Goal: Information Seeking & Learning: Learn about a topic

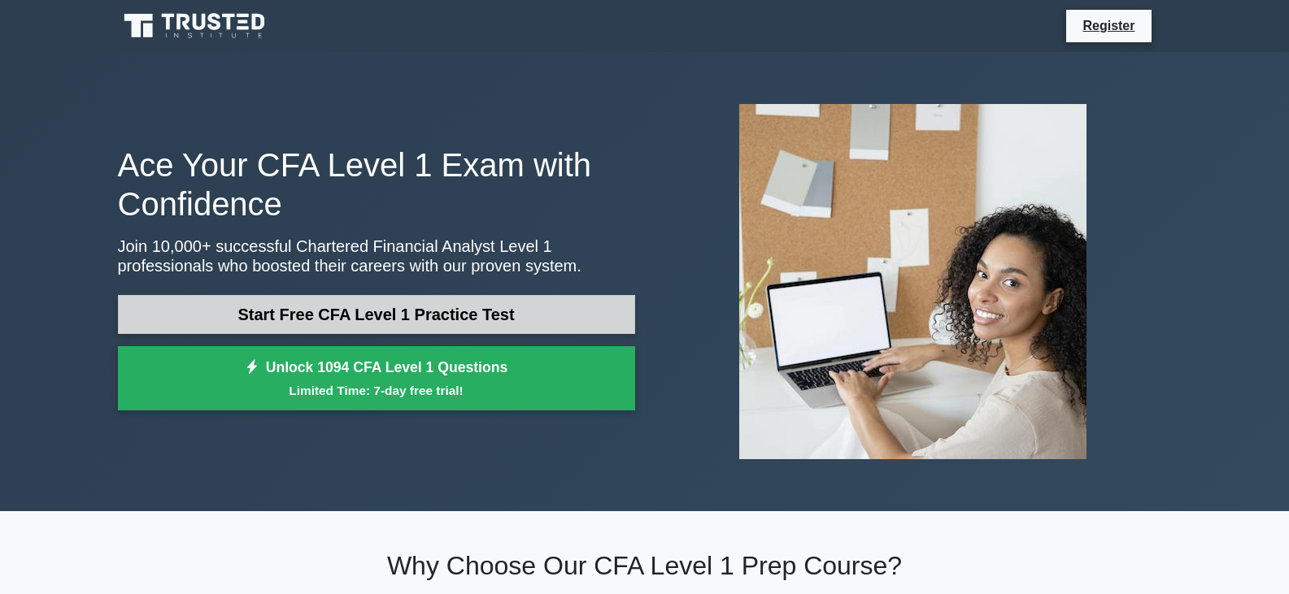
click at [343, 315] on link "Start Free CFA Level 1 Practice Test" at bounding box center [376, 314] width 517 height 39
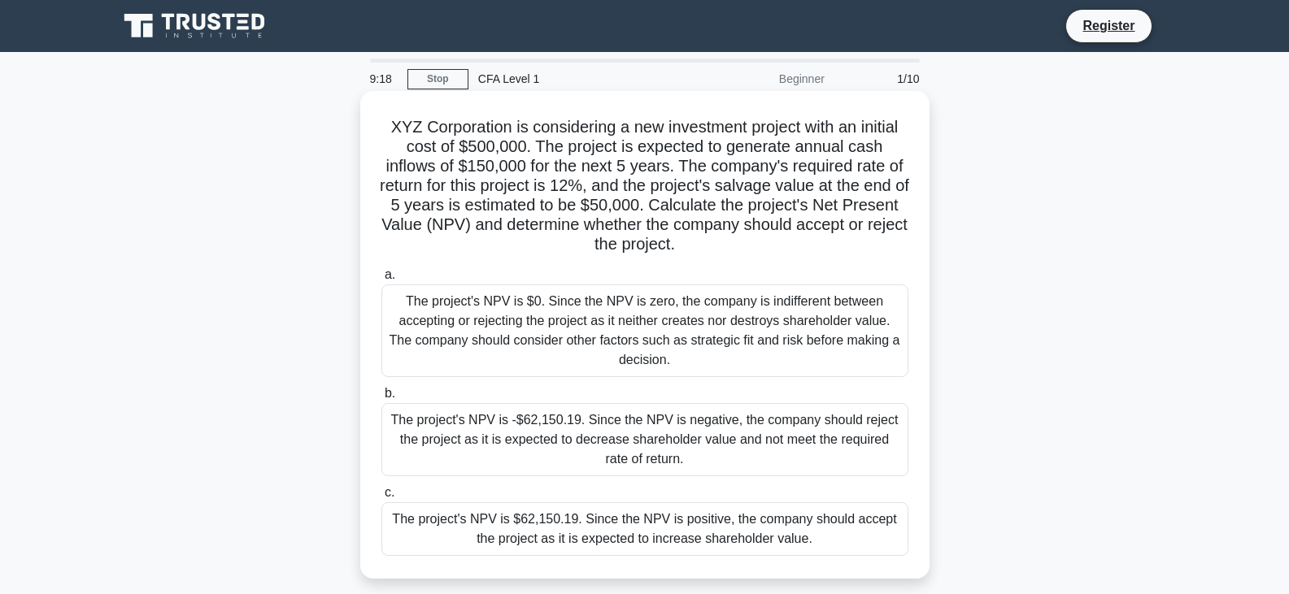
click at [621, 529] on div "The project's NPV is $62,150.19. Since the NPV is positive, the company should …" at bounding box center [644, 530] width 527 height 54
click at [381, 499] on input "c. The project's NPV is $62,150.19. Since the NPV is positive, the company shou…" at bounding box center [381, 493] width 0 height 11
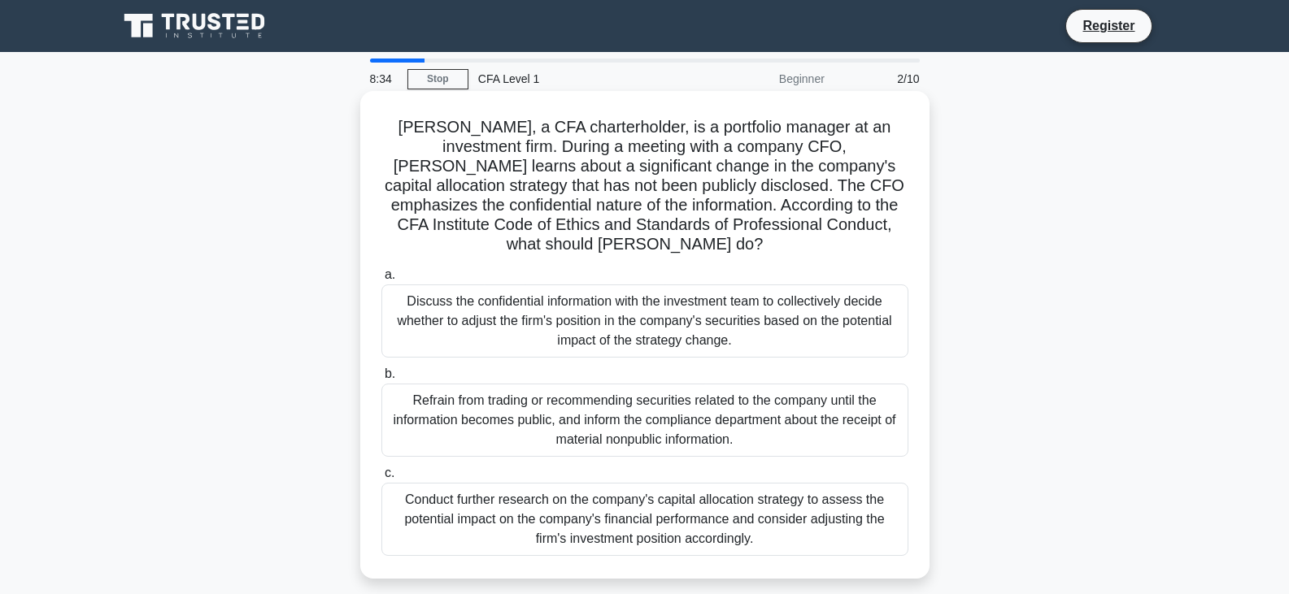
click at [842, 507] on div "Conduct further research on the company's capital allocation strategy to assess…" at bounding box center [644, 519] width 527 height 73
click at [381, 479] on input "c. Conduct further research on the company's capital allocation strategy to ass…" at bounding box center [381, 473] width 0 height 11
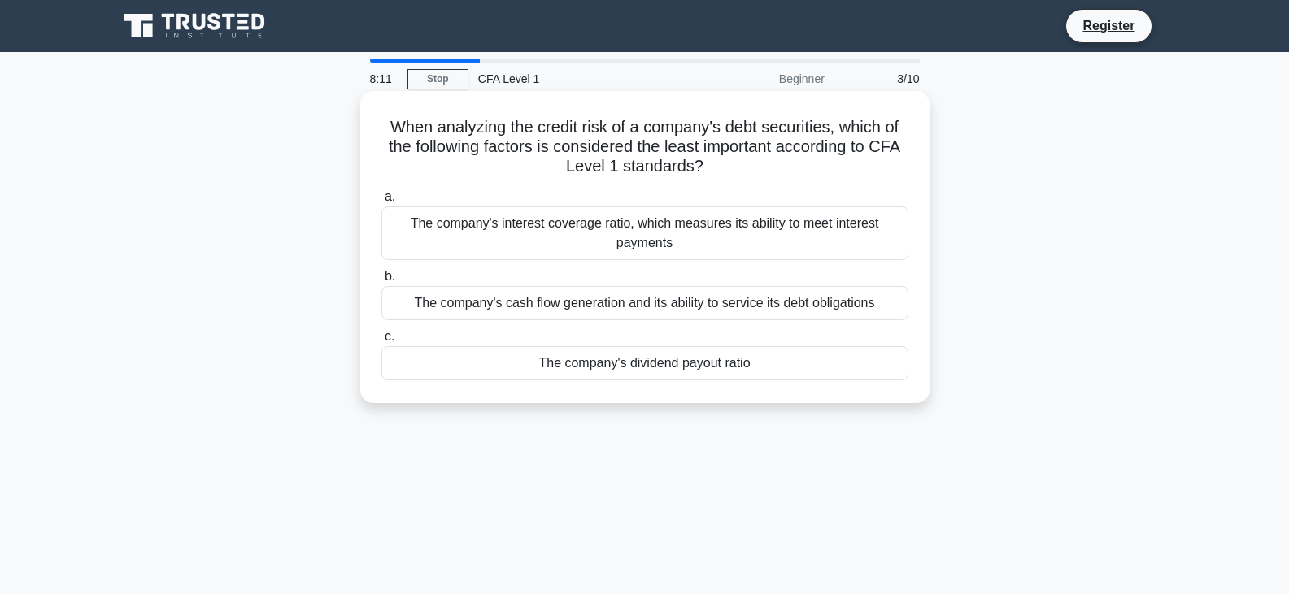
click at [704, 227] on div "The company's interest coverage ratio, which measures its ability to meet inter…" at bounding box center [644, 234] width 527 height 54
click at [381, 202] on input "a. The company's interest coverage ratio, which measures its ability to meet in…" at bounding box center [381, 197] width 0 height 11
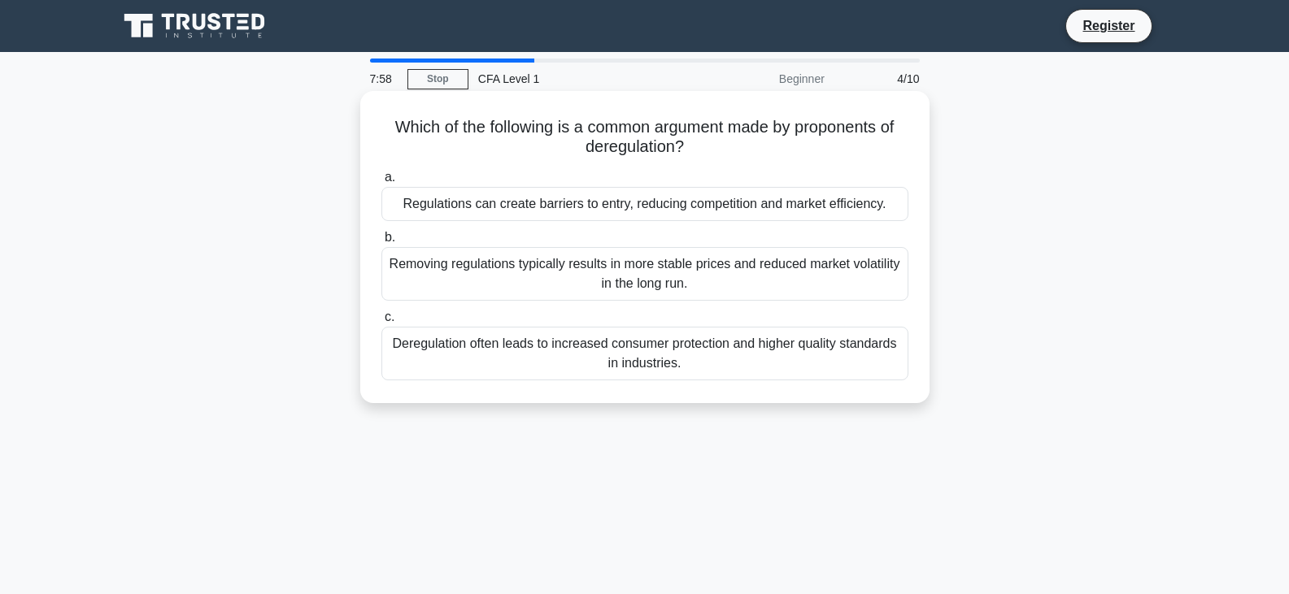
click at [752, 359] on div "Deregulation often leads to increased consumer protection and higher quality st…" at bounding box center [644, 354] width 527 height 54
click at [381, 323] on input "c. Deregulation often leads to increased consumer protection and higher quality…" at bounding box center [381, 317] width 0 height 11
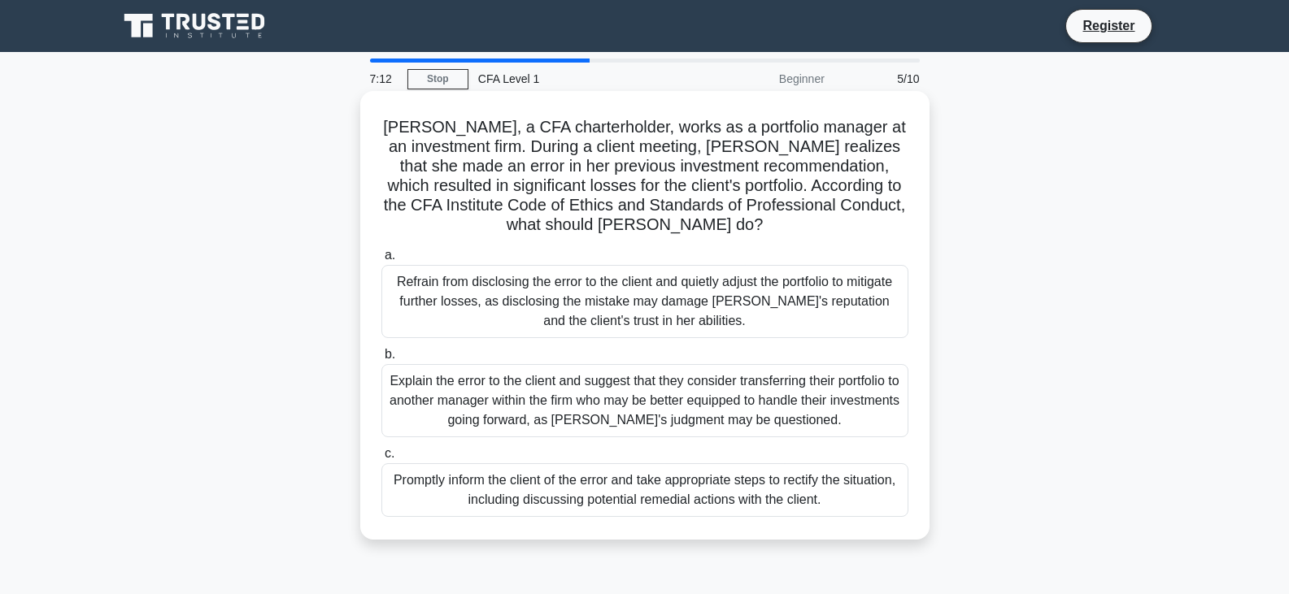
click at [615, 503] on div "Promptly inform the client of the error and take appropriate steps to rectify t…" at bounding box center [644, 491] width 527 height 54
click at [381, 459] on input "c. Promptly inform the client of the error and take appropriate steps to rectif…" at bounding box center [381, 454] width 0 height 11
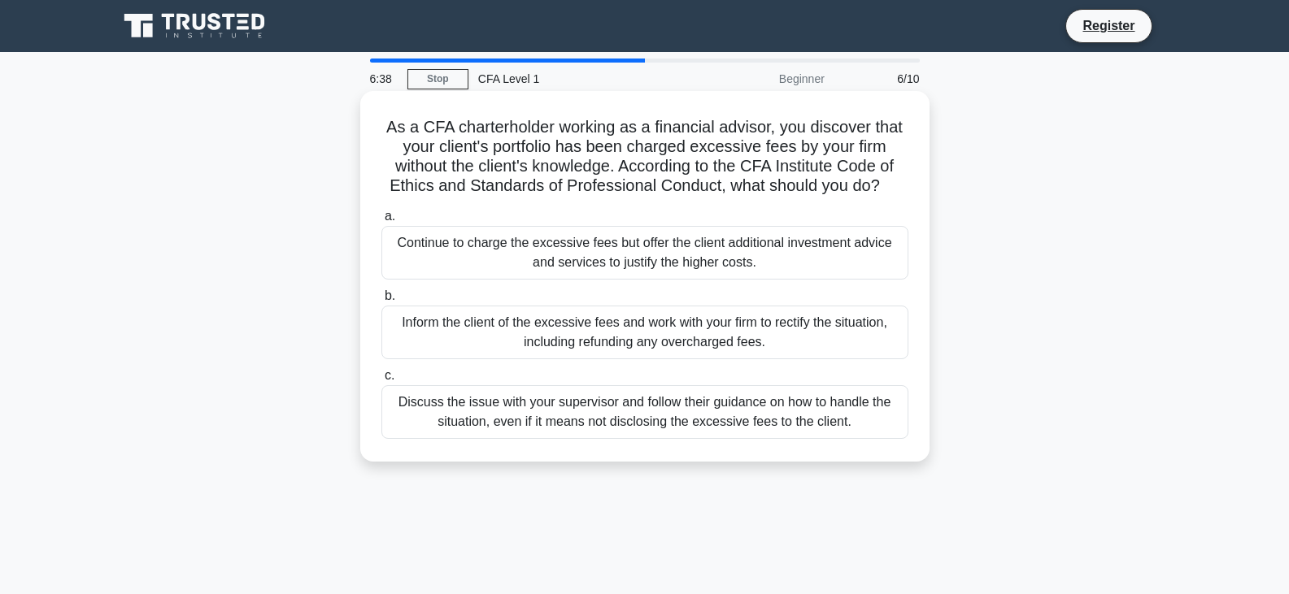
click at [816, 332] on div "Inform the client of the excessive fees and work with your firm to rectify the …" at bounding box center [644, 333] width 527 height 54
click at [381, 302] on input "b. Inform the client of the excessive fees and work with your firm to rectify t…" at bounding box center [381, 296] width 0 height 11
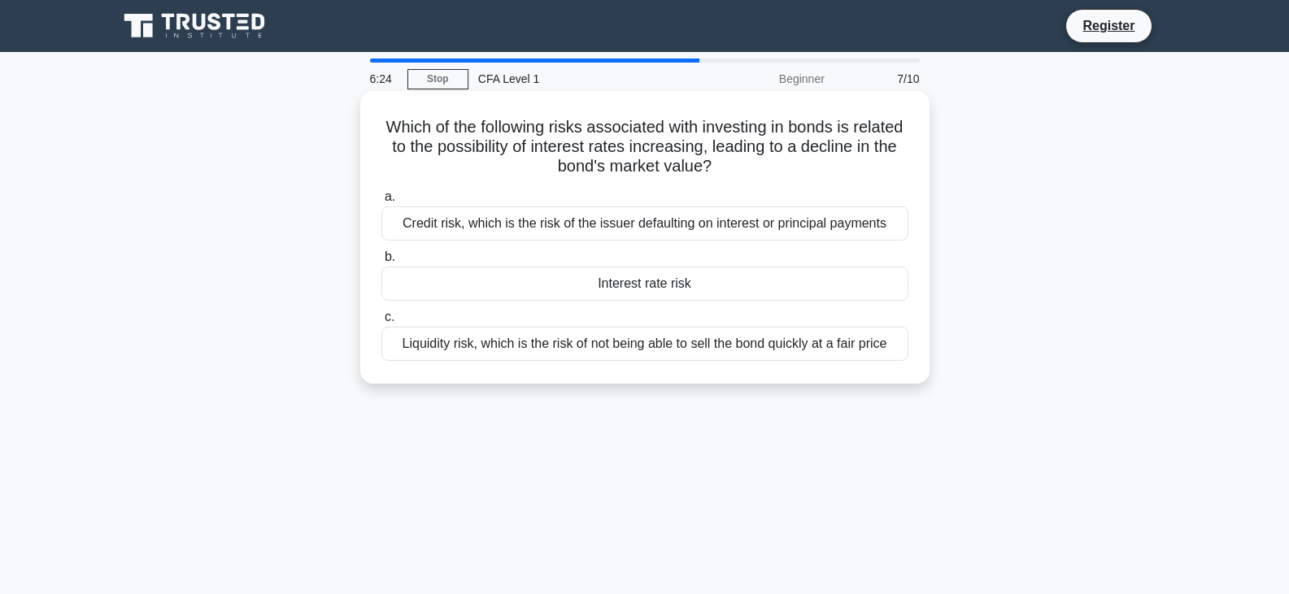
click at [621, 290] on div "Interest rate risk" at bounding box center [644, 284] width 527 height 34
click at [381, 263] on input "b. Interest rate risk" at bounding box center [381, 257] width 0 height 11
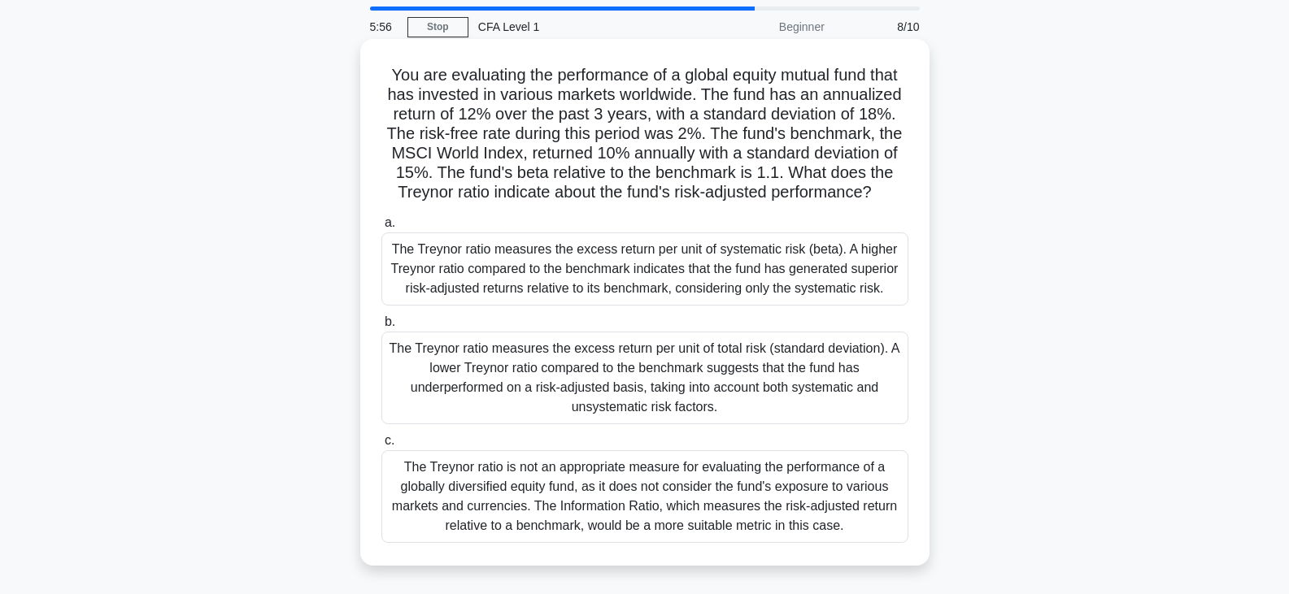
scroll to position [81, 0]
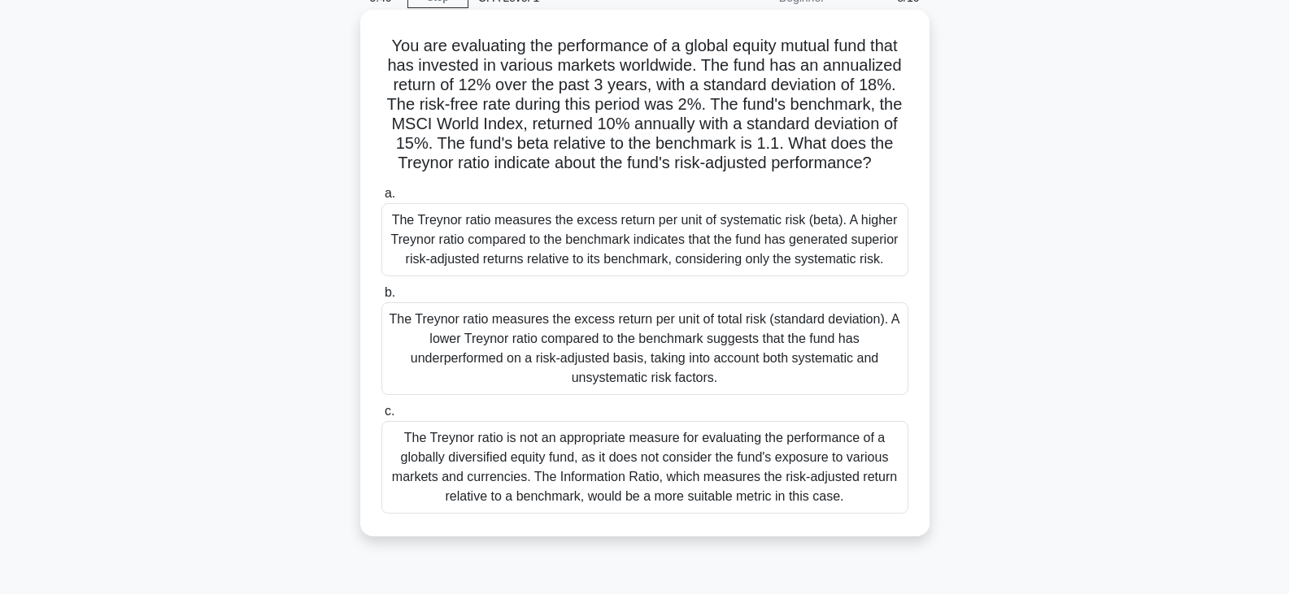
click at [629, 230] on div "The Treynor ratio measures the excess return per unit of systematic risk (beta)…" at bounding box center [644, 239] width 527 height 73
click at [381, 199] on input "a. The Treynor ratio measures the excess return per unit of systematic risk (be…" at bounding box center [381, 194] width 0 height 11
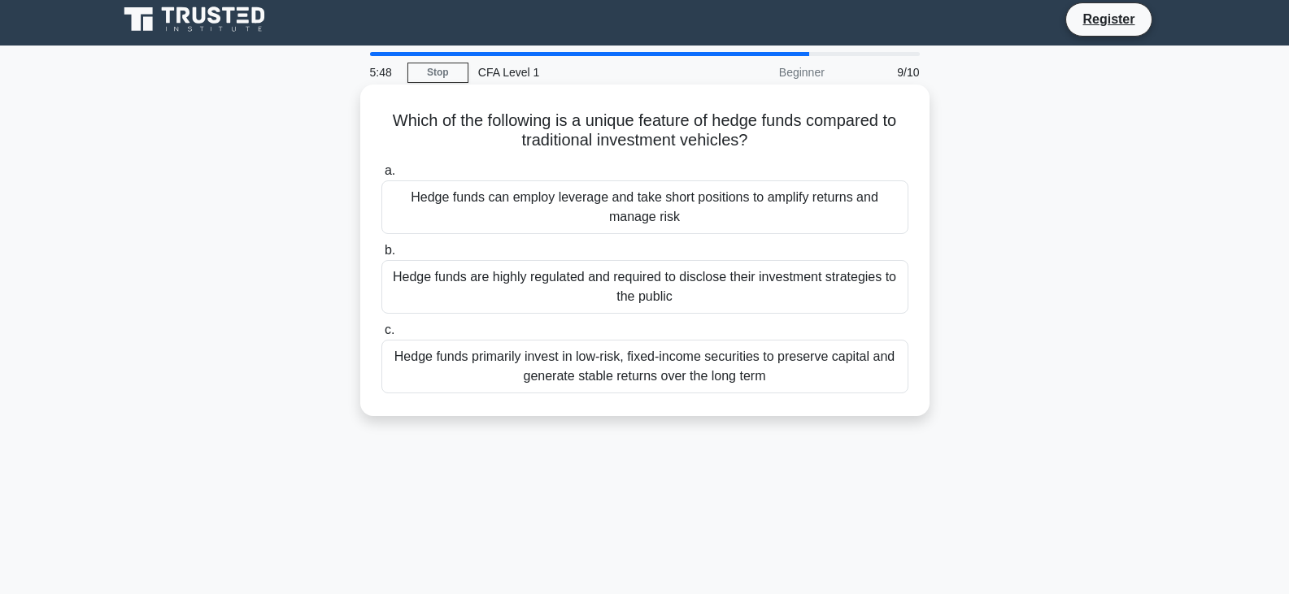
scroll to position [0, 0]
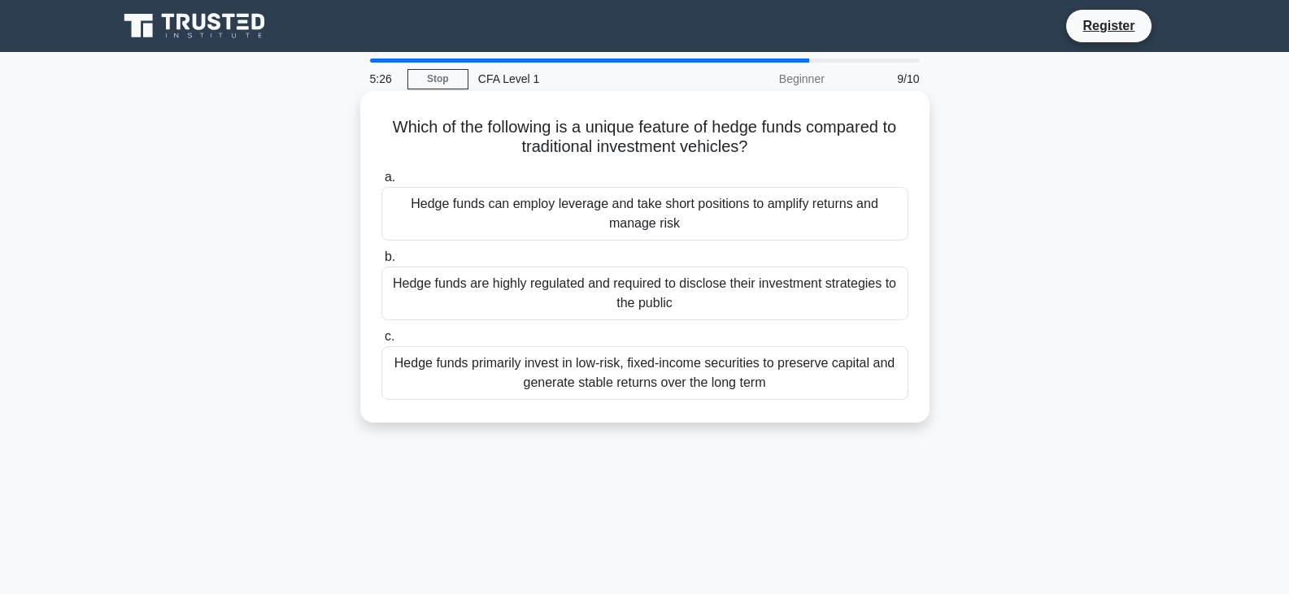
click at [834, 213] on div "Hedge funds can employ leverage and take short positions to amplify returns and…" at bounding box center [644, 214] width 527 height 54
click at [381, 183] on input "a. Hedge funds can employ leverage and take short positions to amplify returns …" at bounding box center [381, 177] width 0 height 11
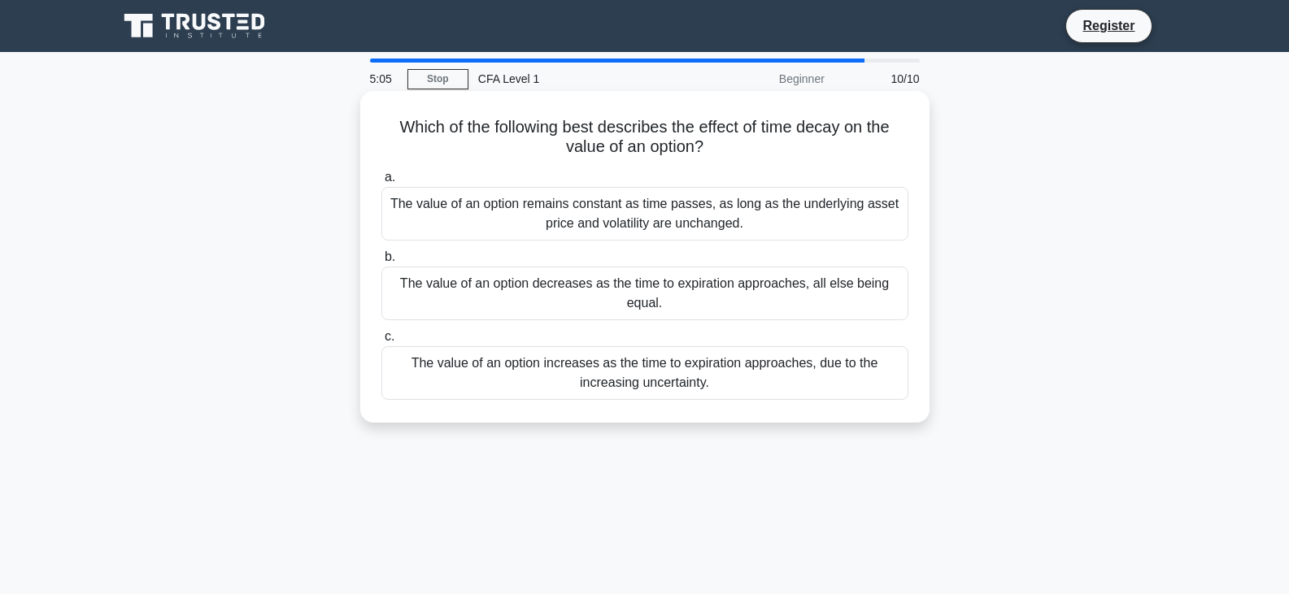
click at [775, 299] on div "The value of an option decreases as the time to expiration approaches, all else…" at bounding box center [644, 294] width 527 height 54
click at [381, 263] on input "b. The value of an option decreases as the time to expiration approaches, all e…" at bounding box center [381, 257] width 0 height 11
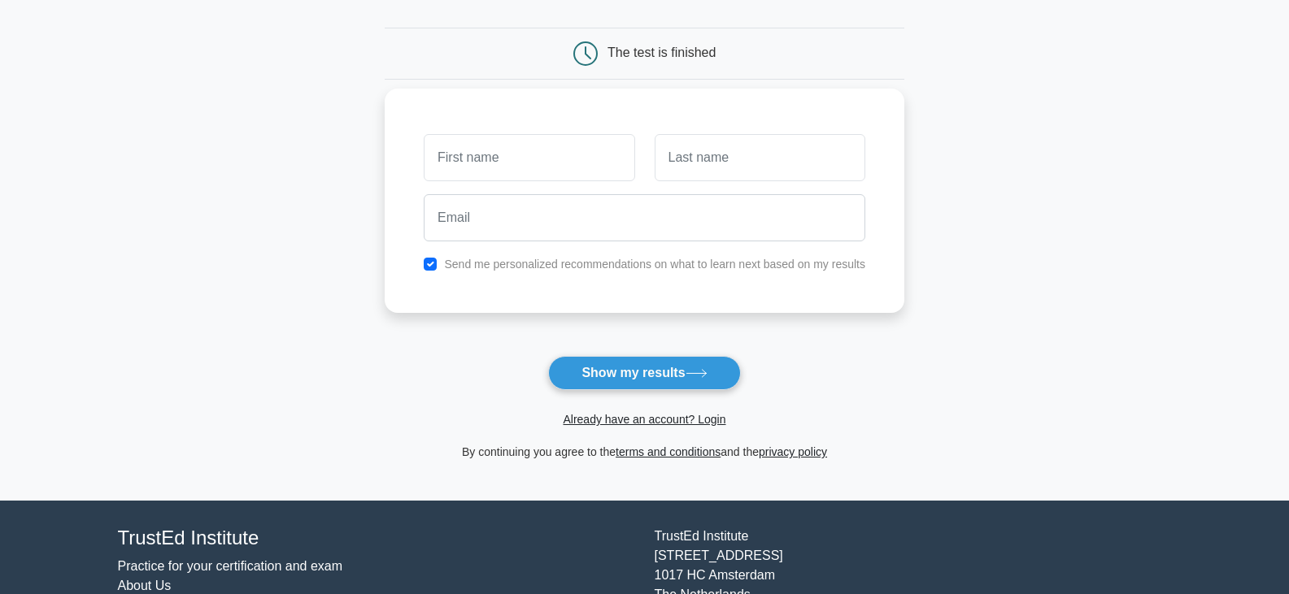
scroll to position [163, 0]
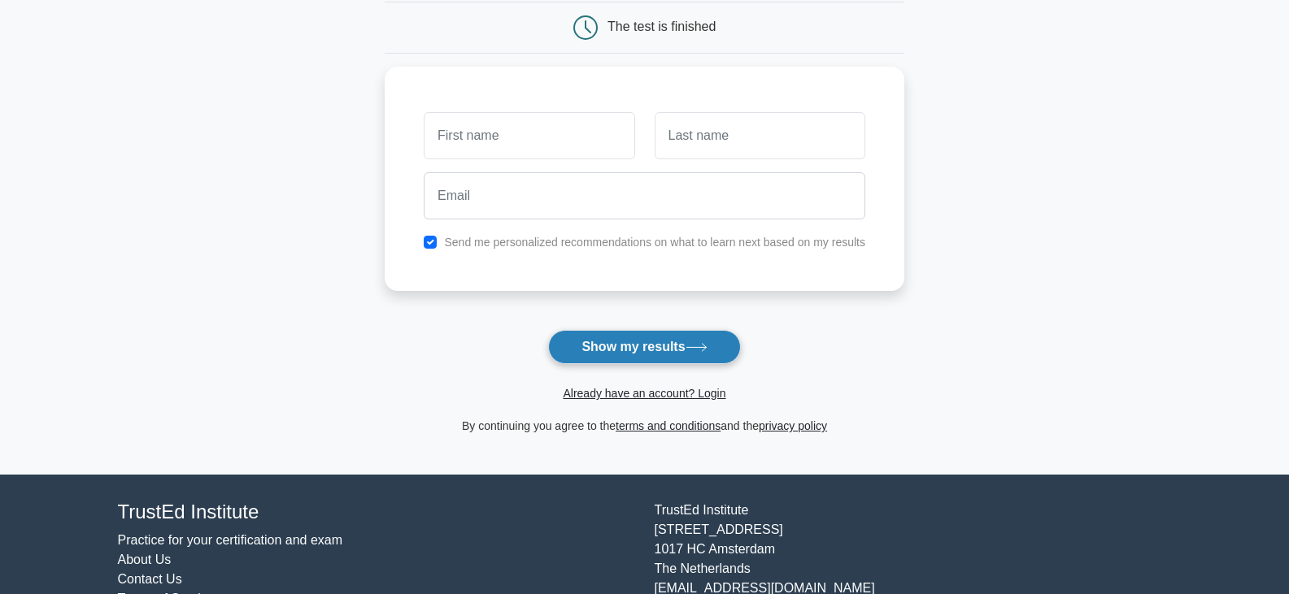
click at [658, 354] on button "Show my results" at bounding box center [644, 347] width 192 height 34
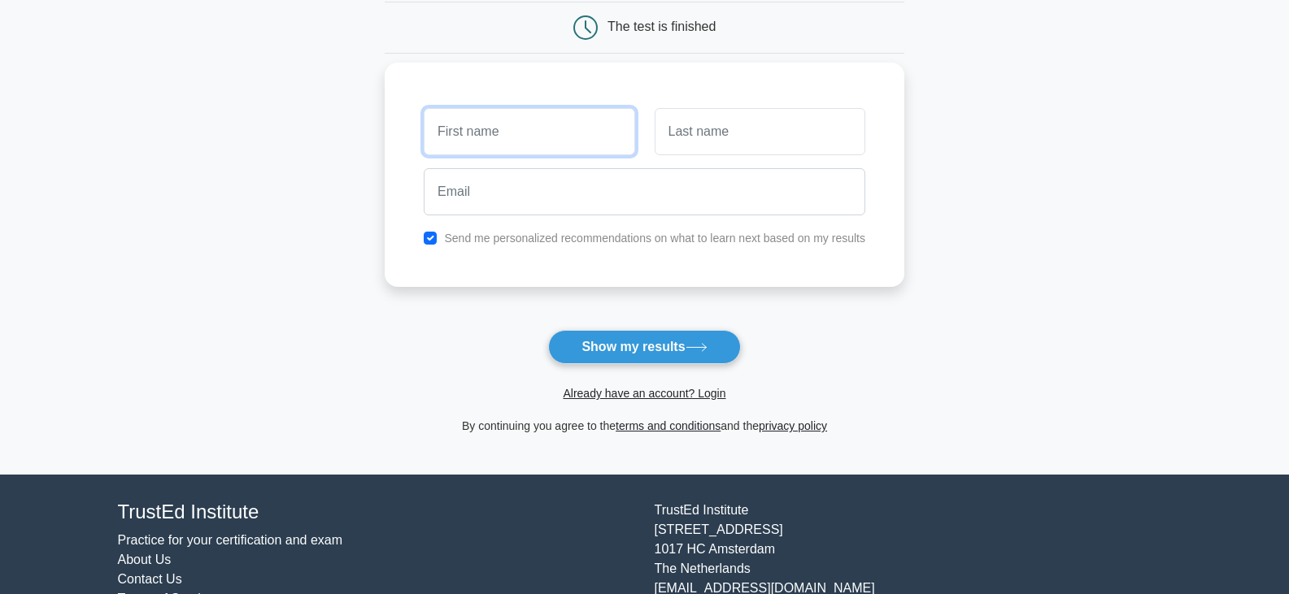
drag, startPoint x: 528, startPoint y: 147, endPoint x: 528, endPoint y: 136, distance: 11.4
click at [528, 143] on input "text" at bounding box center [529, 131] width 211 height 47
type input "KARTHIK"
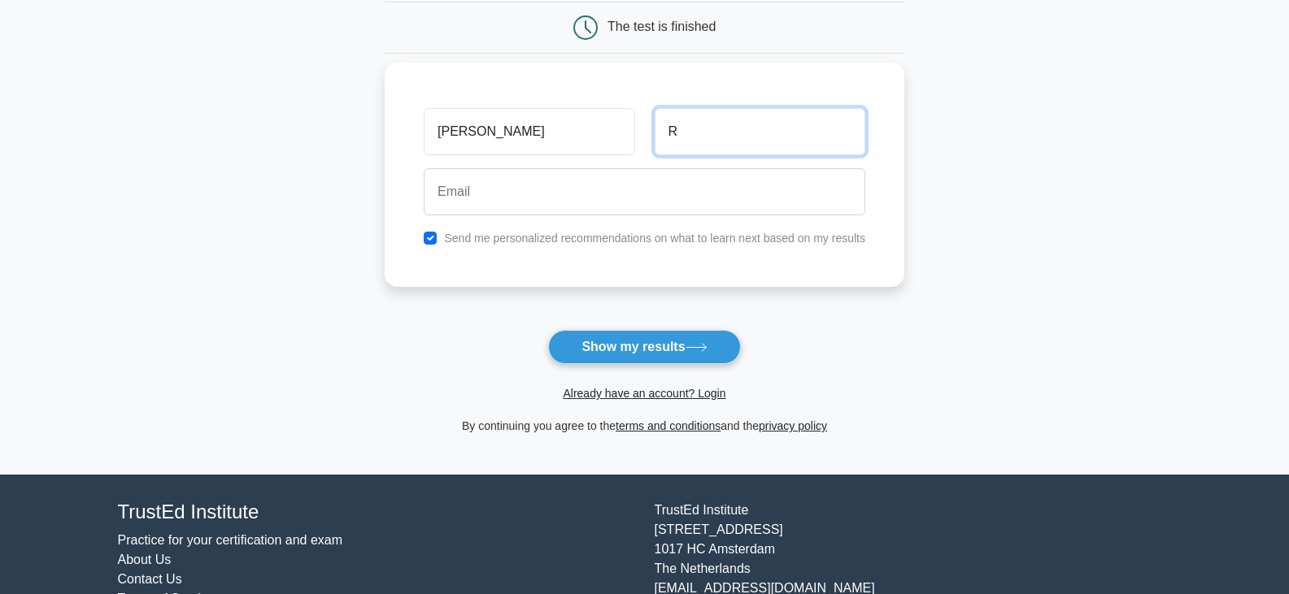
type input "R"
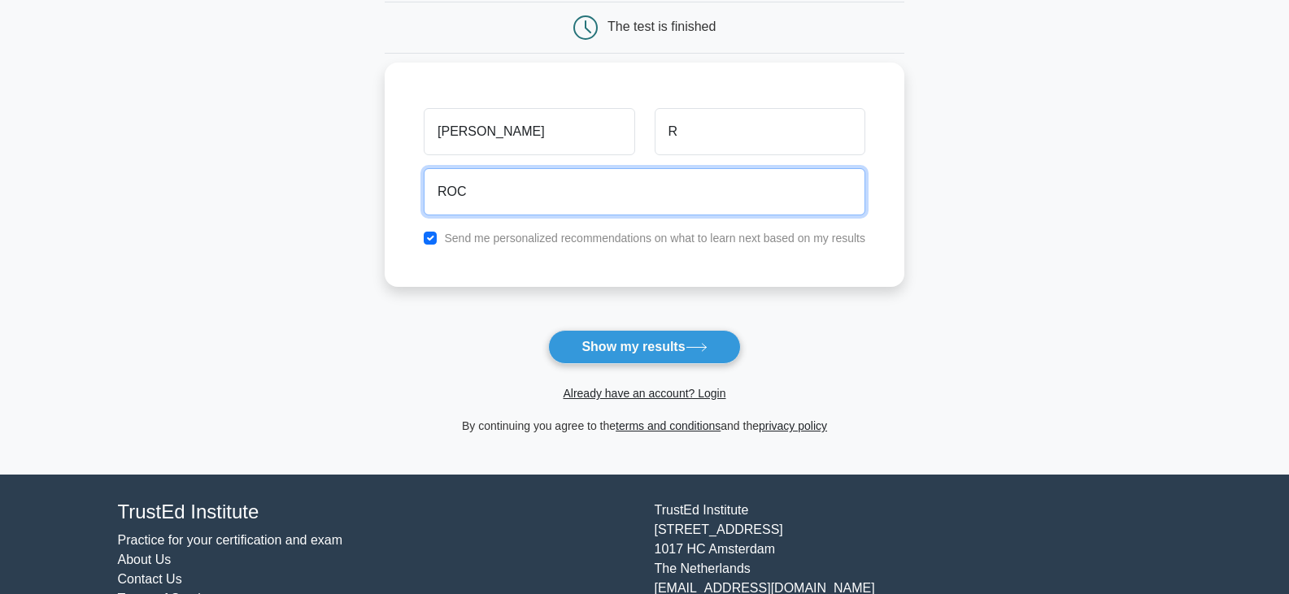
type input "rockykarthik4@gmail.com"
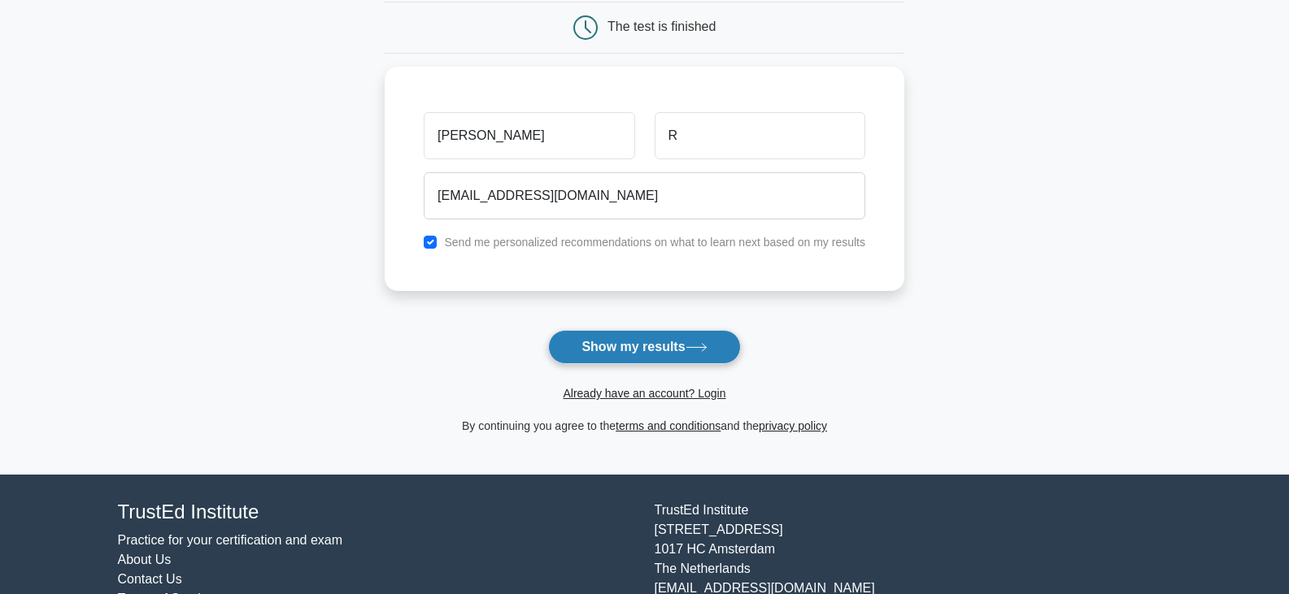
click at [674, 355] on button "Show my results" at bounding box center [644, 347] width 192 height 34
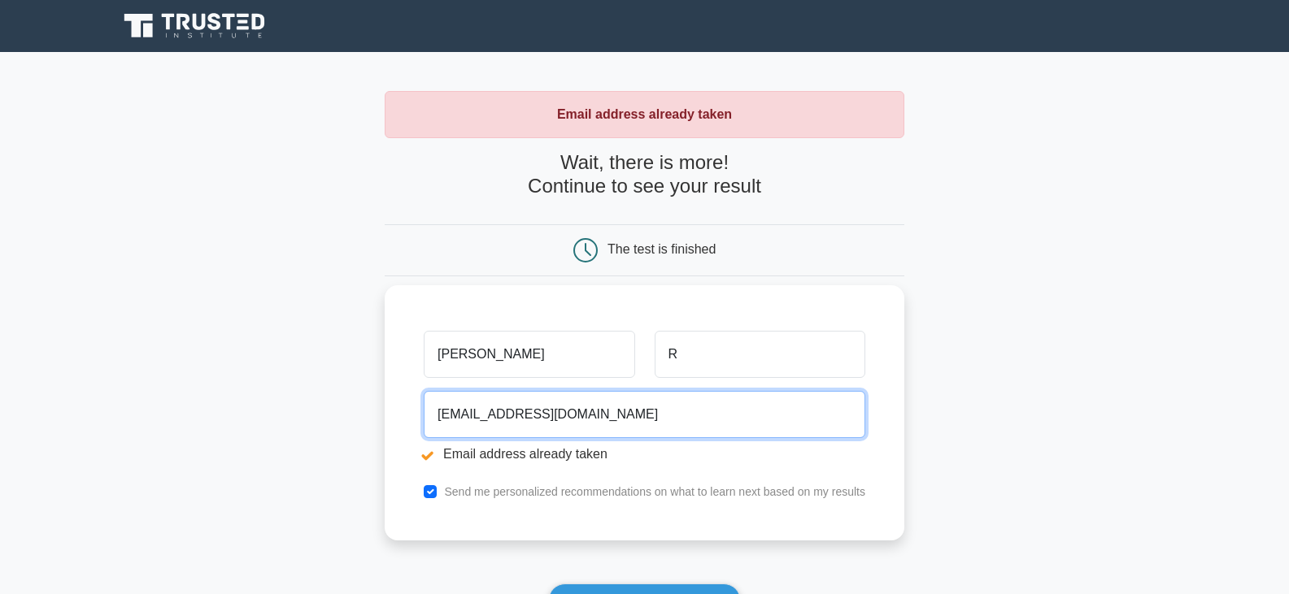
drag, startPoint x: 647, startPoint y: 412, endPoint x: 426, endPoint y: 409, distance: 221.2
click at [426, 409] on input "rockykarthik4@gmail.com" at bounding box center [645, 414] width 442 height 47
type input "K"
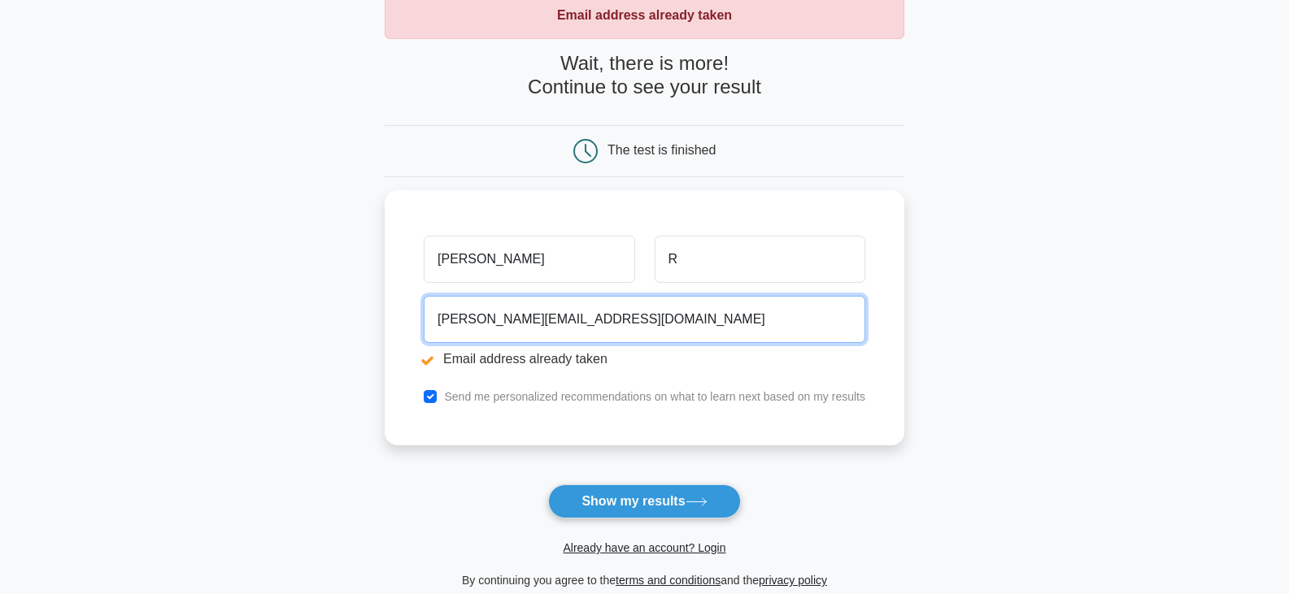
scroll to position [244, 0]
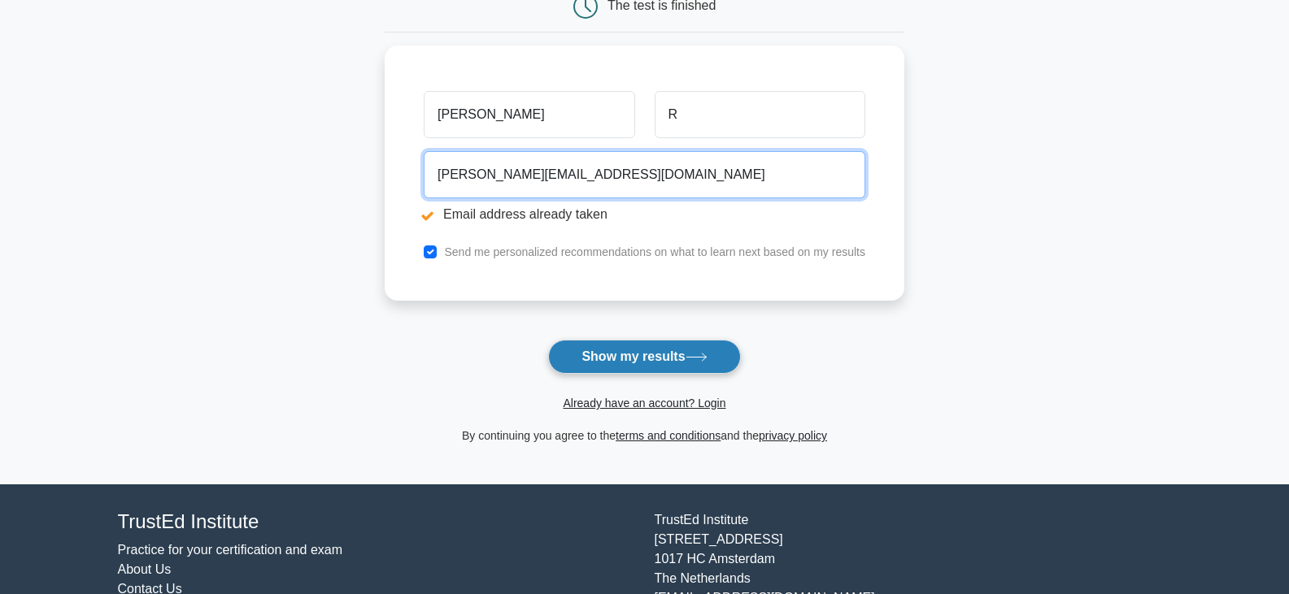
type input "R.KARTHIK@OUTLOOK.COM"
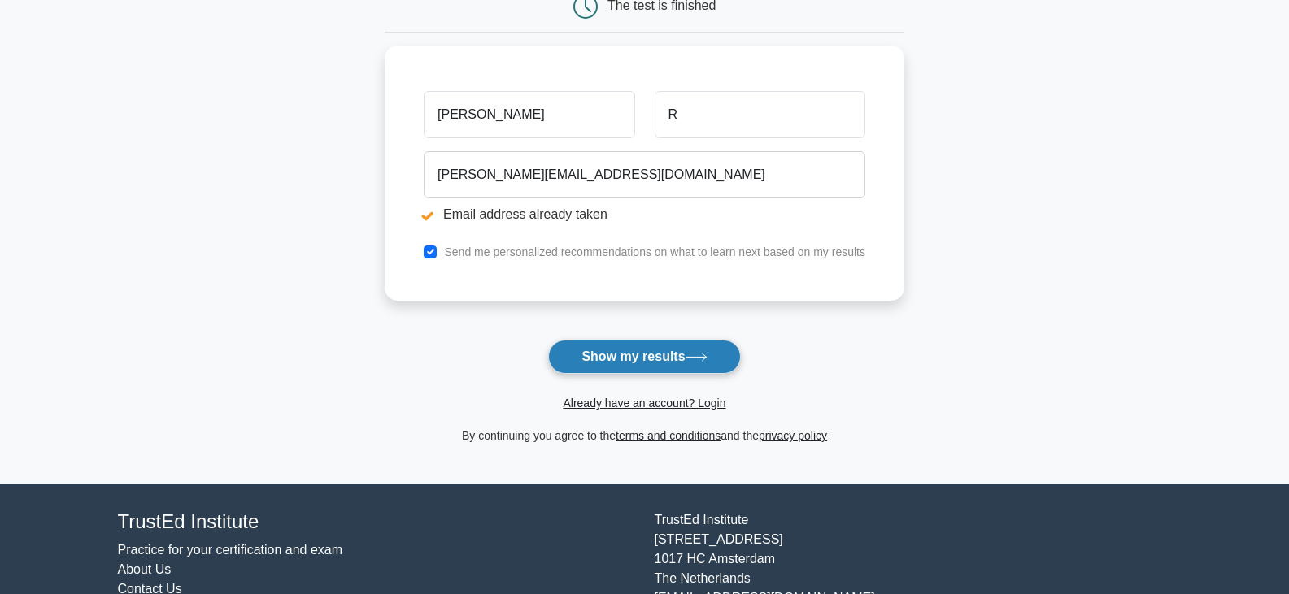
click at [615, 362] on button "Show my results" at bounding box center [644, 357] width 192 height 34
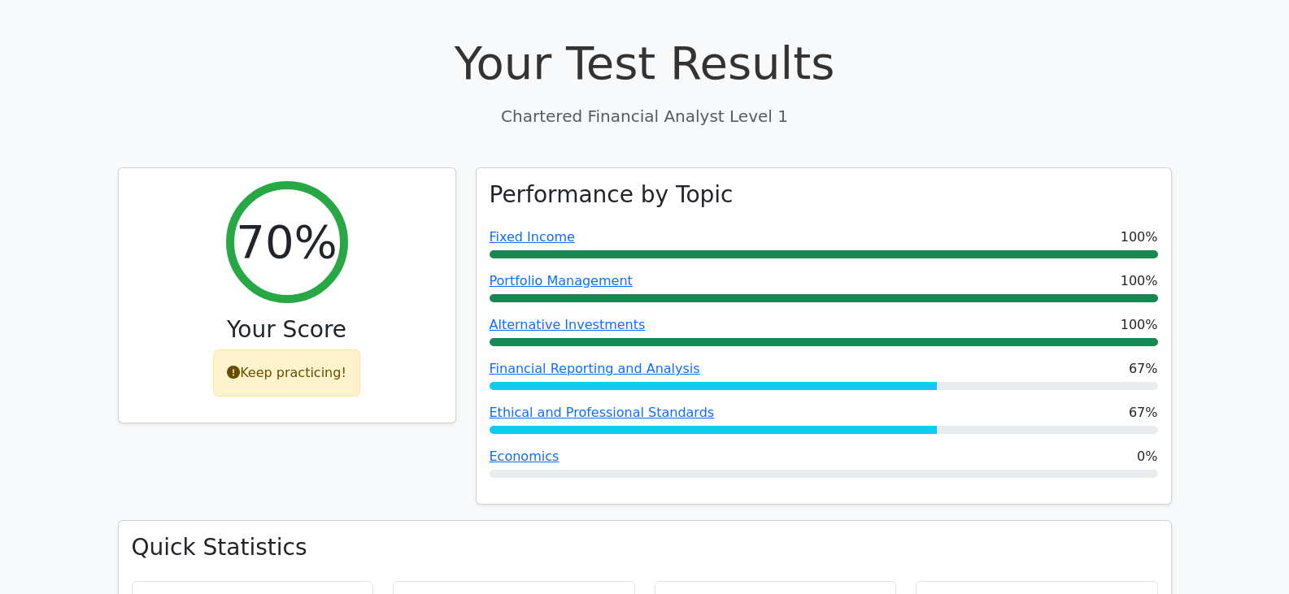
scroll to position [488, 0]
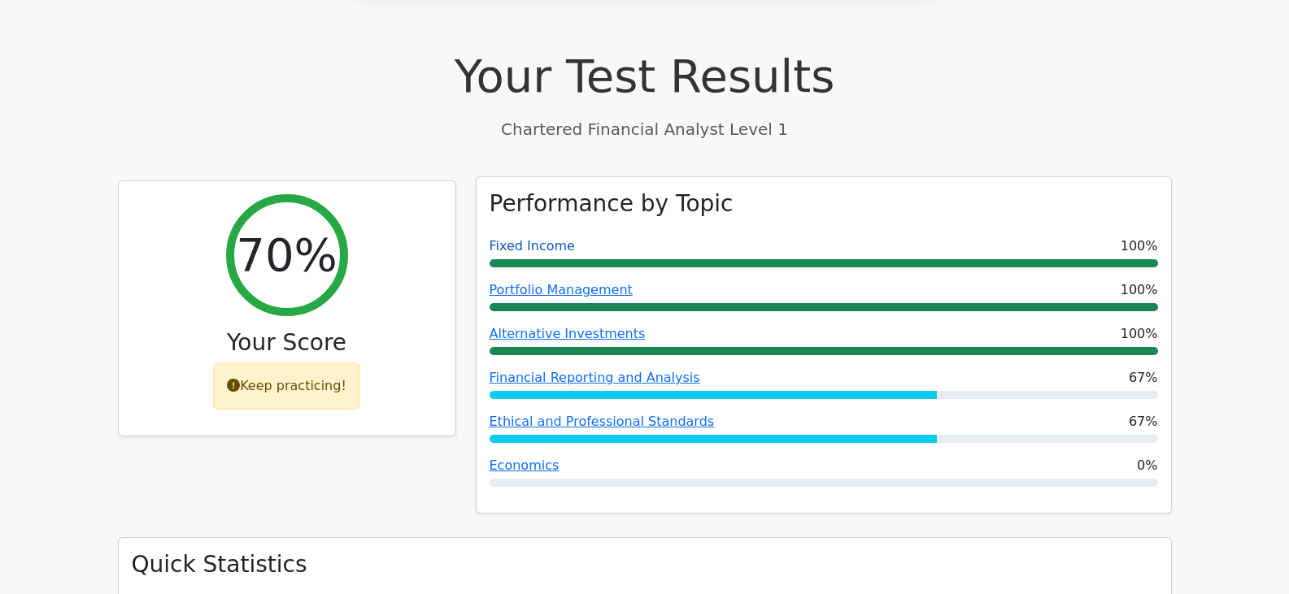
click at [544, 238] on link "Fixed Income" at bounding box center [532, 245] width 85 height 15
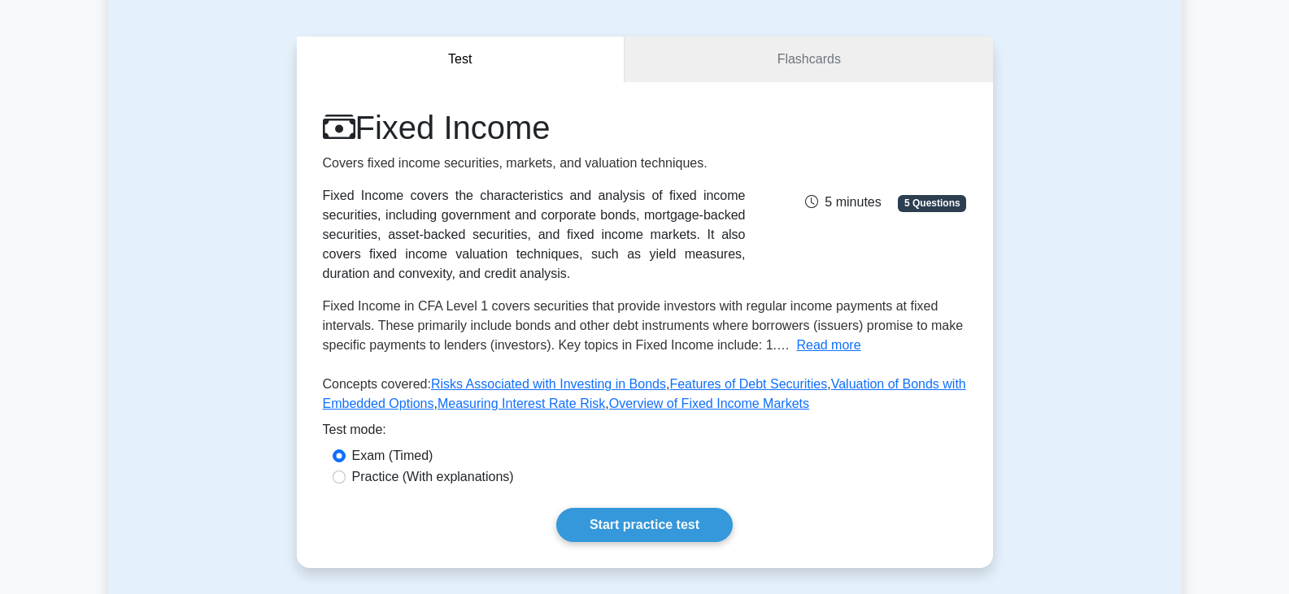
scroll to position [163, 0]
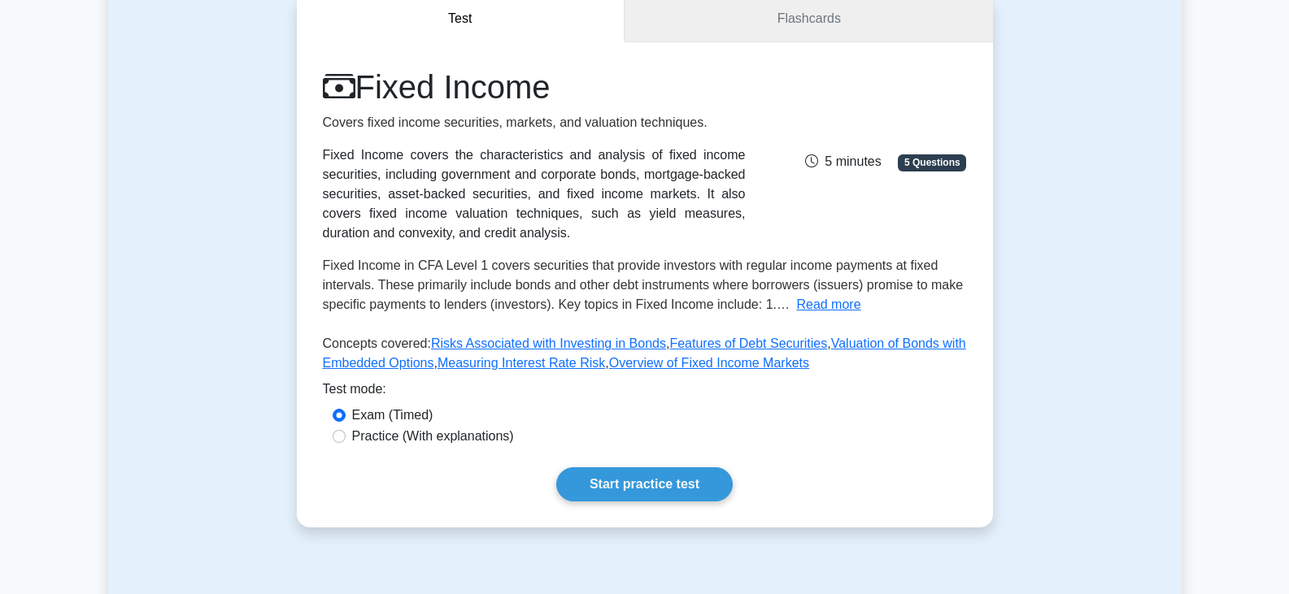
click at [790, 23] on link "Flashcards" at bounding box center [809, 19] width 368 height 46
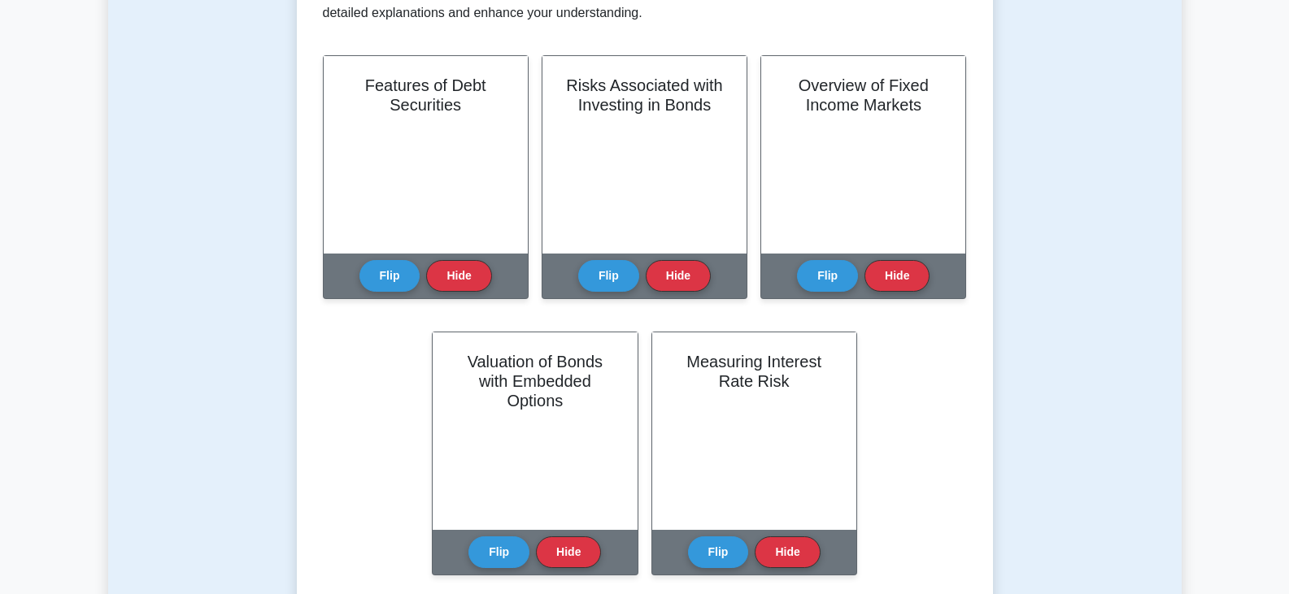
scroll to position [325, 0]
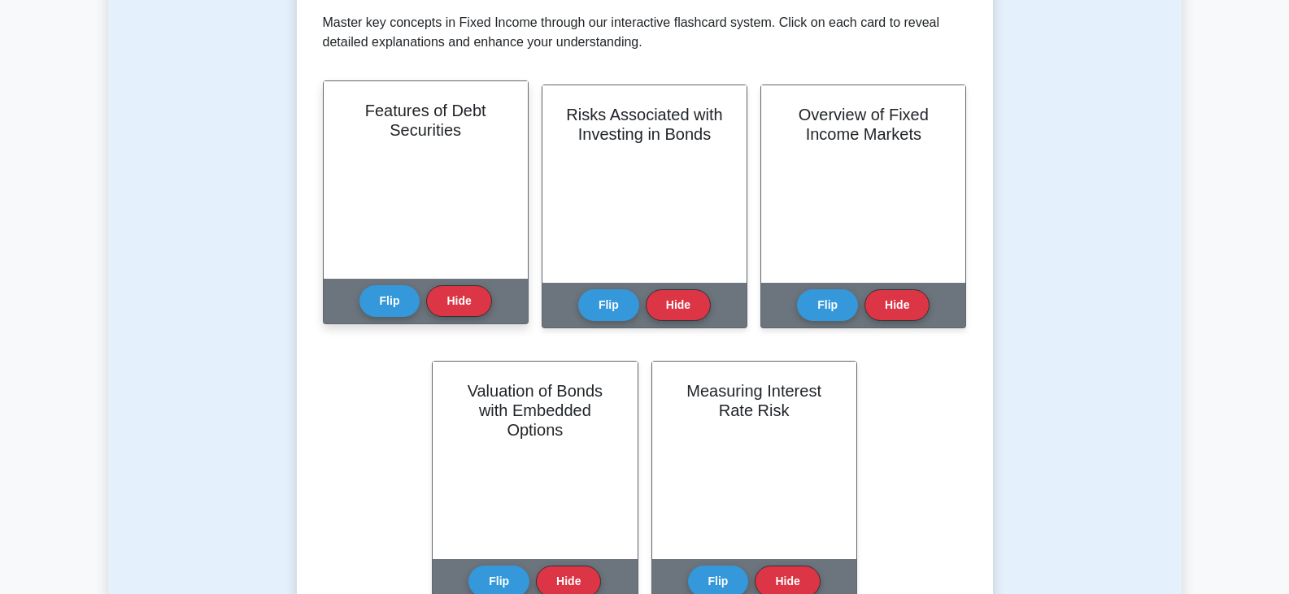
click at [424, 213] on div "Features of Debt Securities" at bounding box center [426, 180] width 204 height 198
click at [383, 306] on button "Flip" at bounding box center [389, 301] width 61 height 32
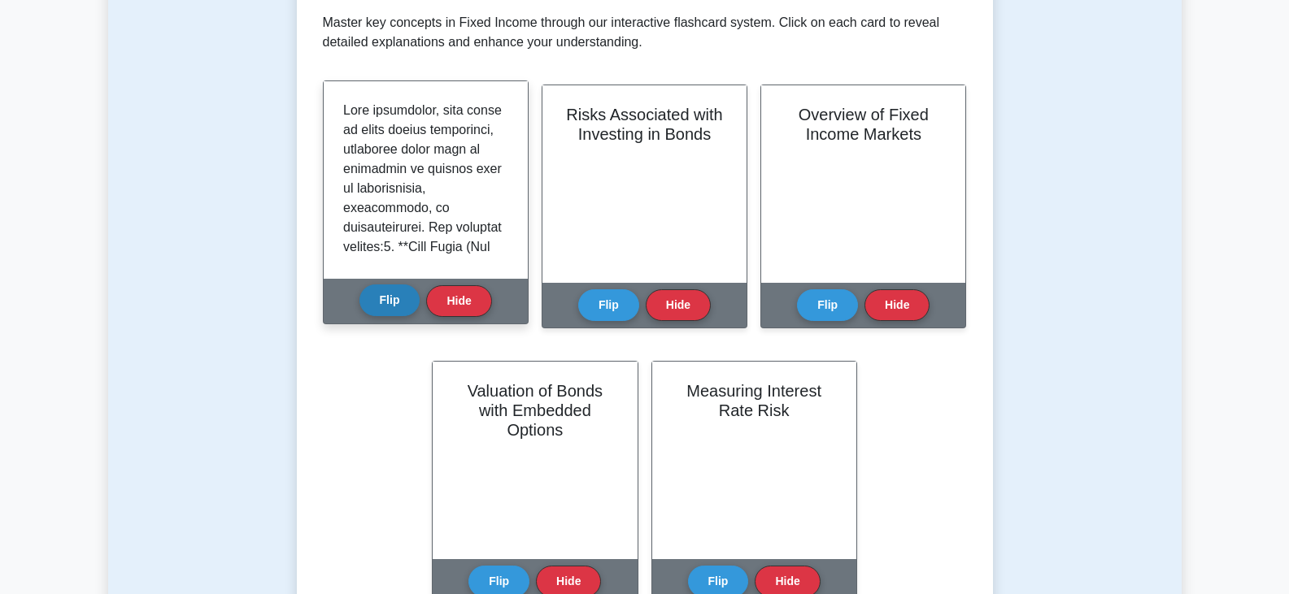
click at [383, 306] on button "Flip" at bounding box center [389, 301] width 61 height 32
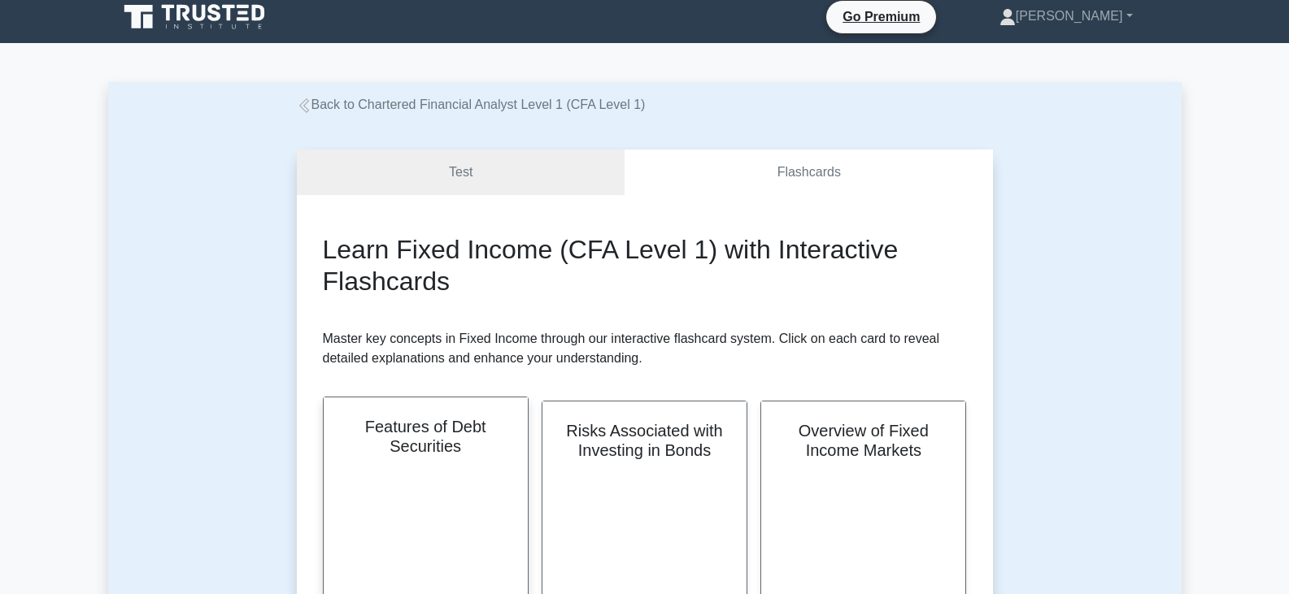
scroll to position [0, 0]
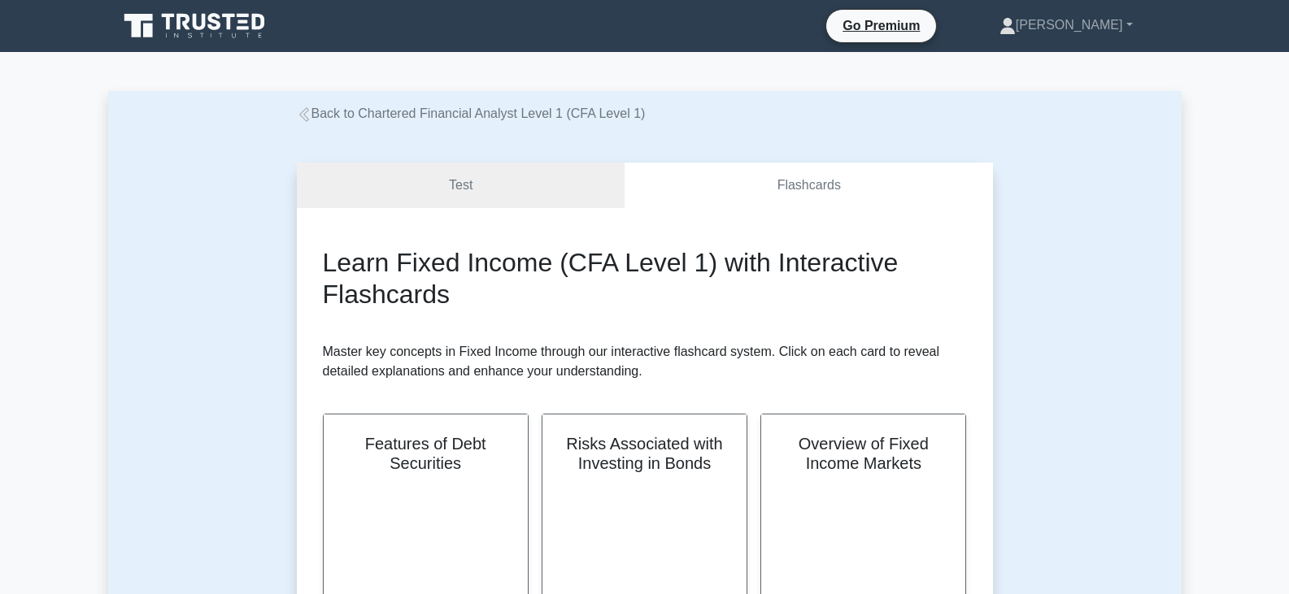
click at [307, 114] on icon at bounding box center [304, 114] width 15 height 15
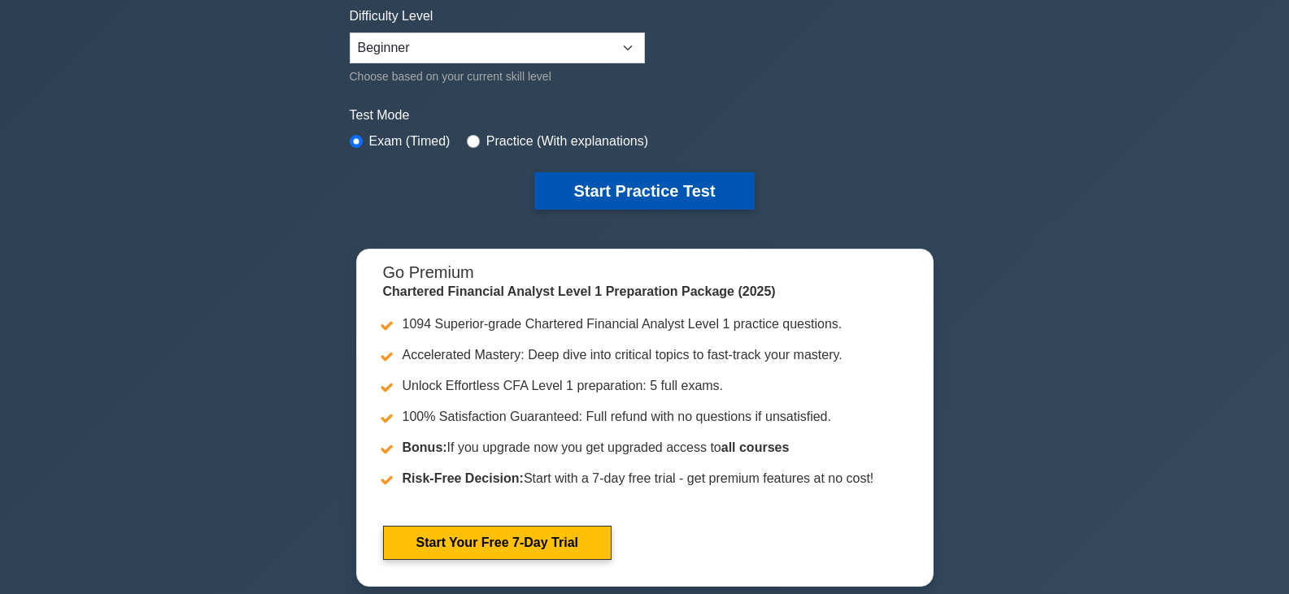
scroll to position [325, 0]
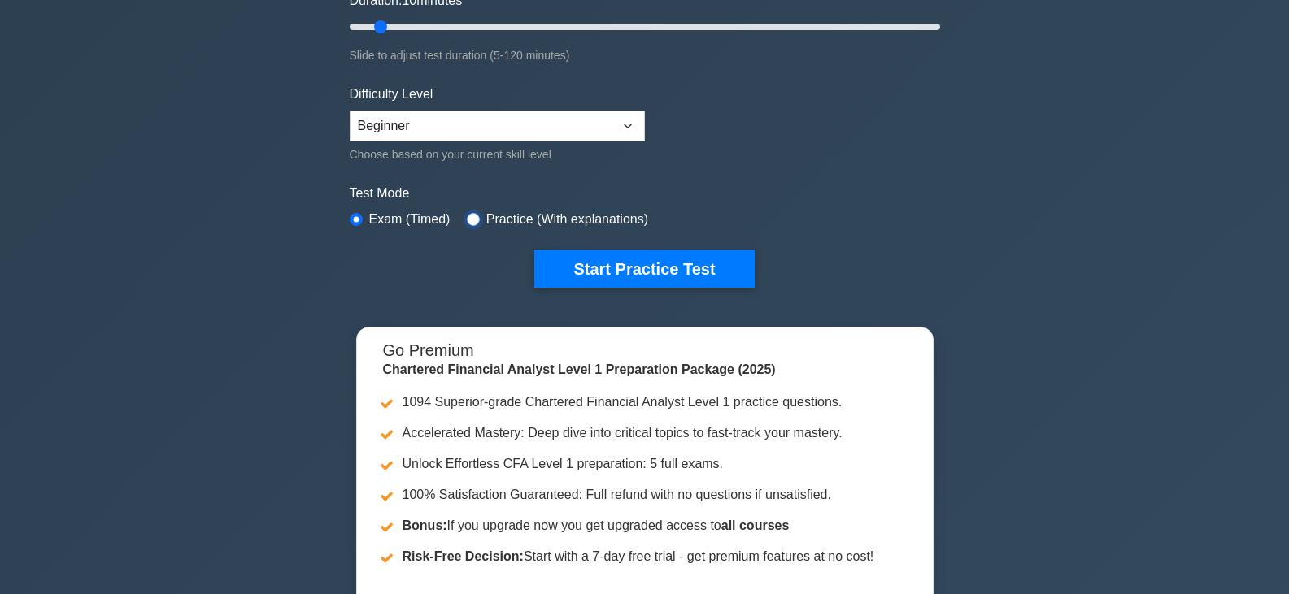
click at [470, 216] on input "radio" at bounding box center [473, 219] width 13 height 13
radio input "true"
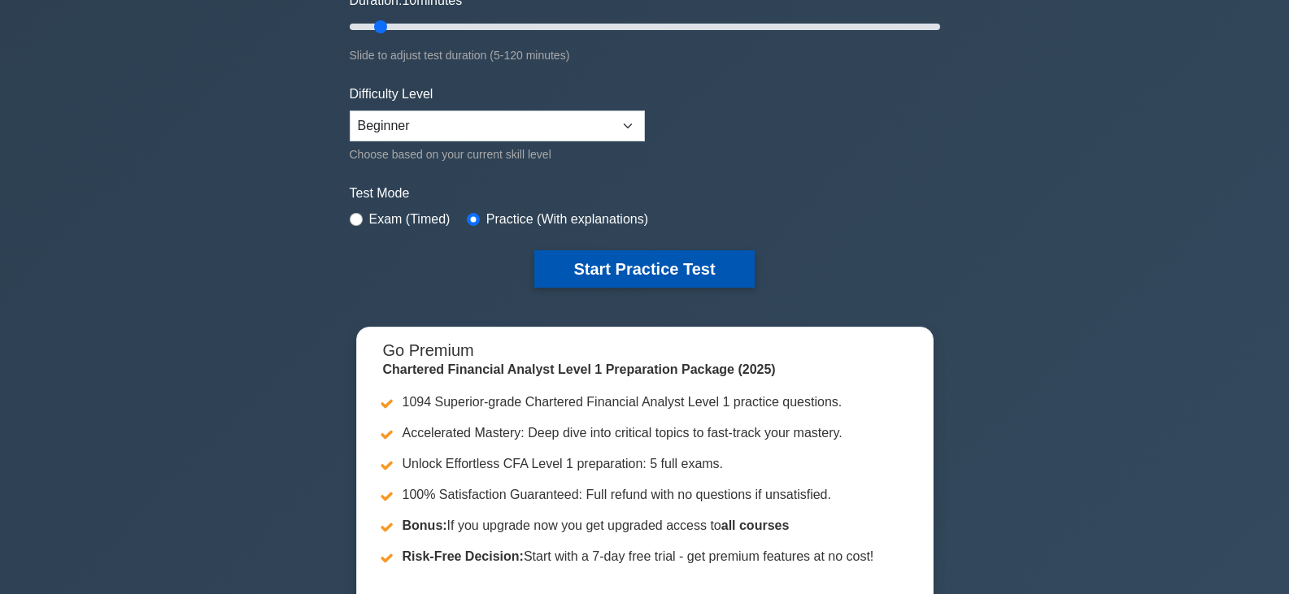
click at [599, 270] on button "Start Practice Test" at bounding box center [644, 268] width 220 height 37
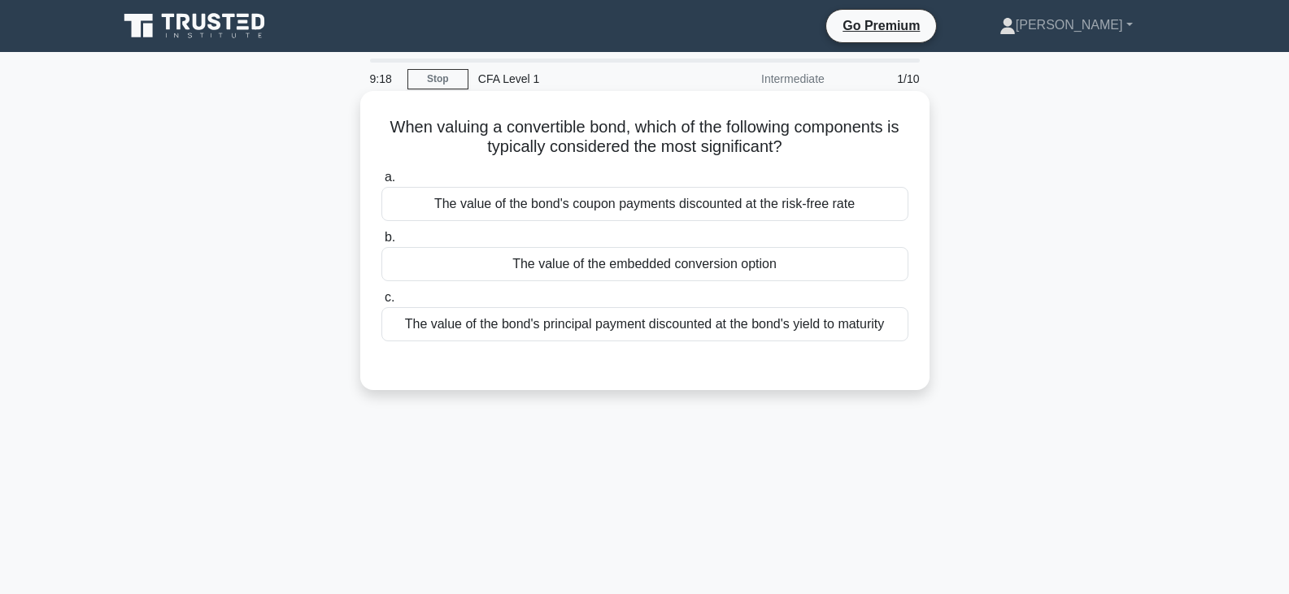
click at [852, 333] on div "The value of the bond's principal payment discounted at the bond's yield to mat…" at bounding box center [644, 324] width 527 height 34
click at [381, 303] on input "c. The value of the bond's principal payment discounted at the bond's yield to …" at bounding box center [381, 298] width 0 height 11
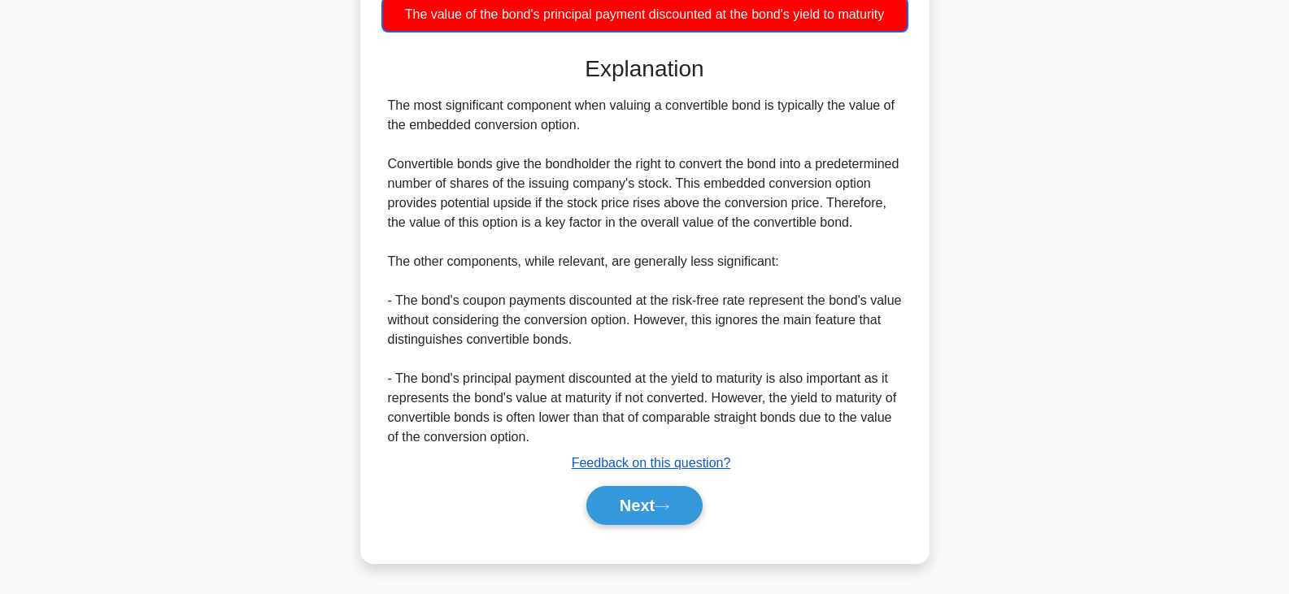
scroll to position [331, 0]
drag, startPoint x: 652, startPoint y: 516, endPoint x: 656, endPoint y: 508, distance: 9.1
click at [652, 516] on button "Next" at bounding box center [644, 505] width 116 height 39
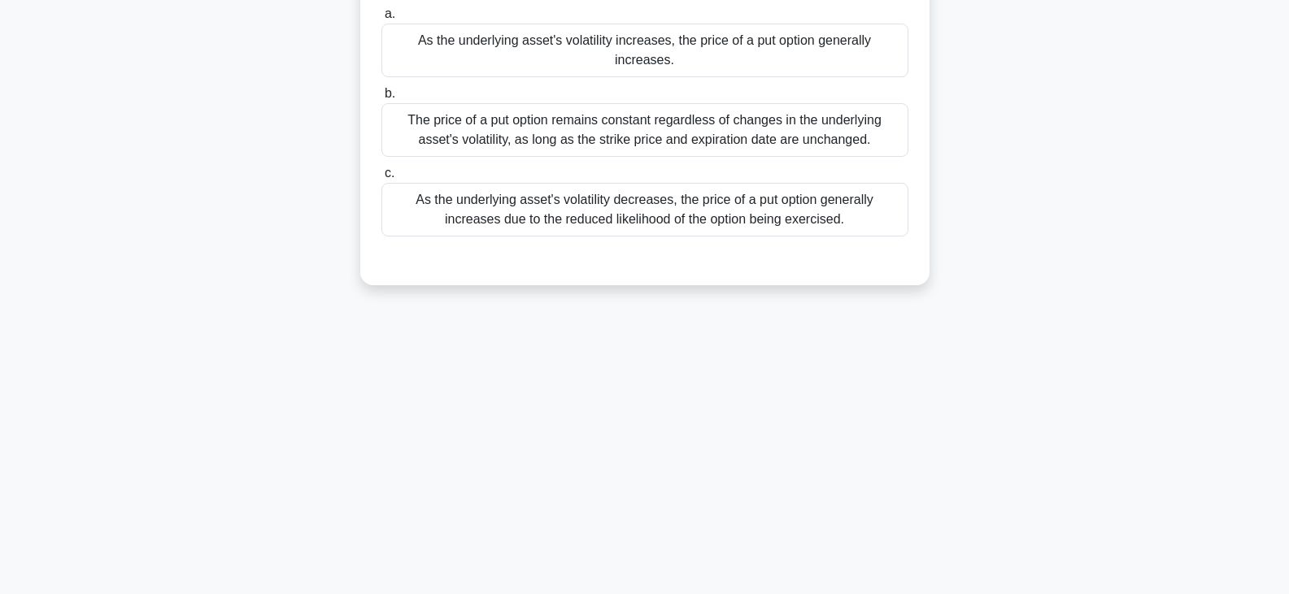
scroll to position [0, 0]
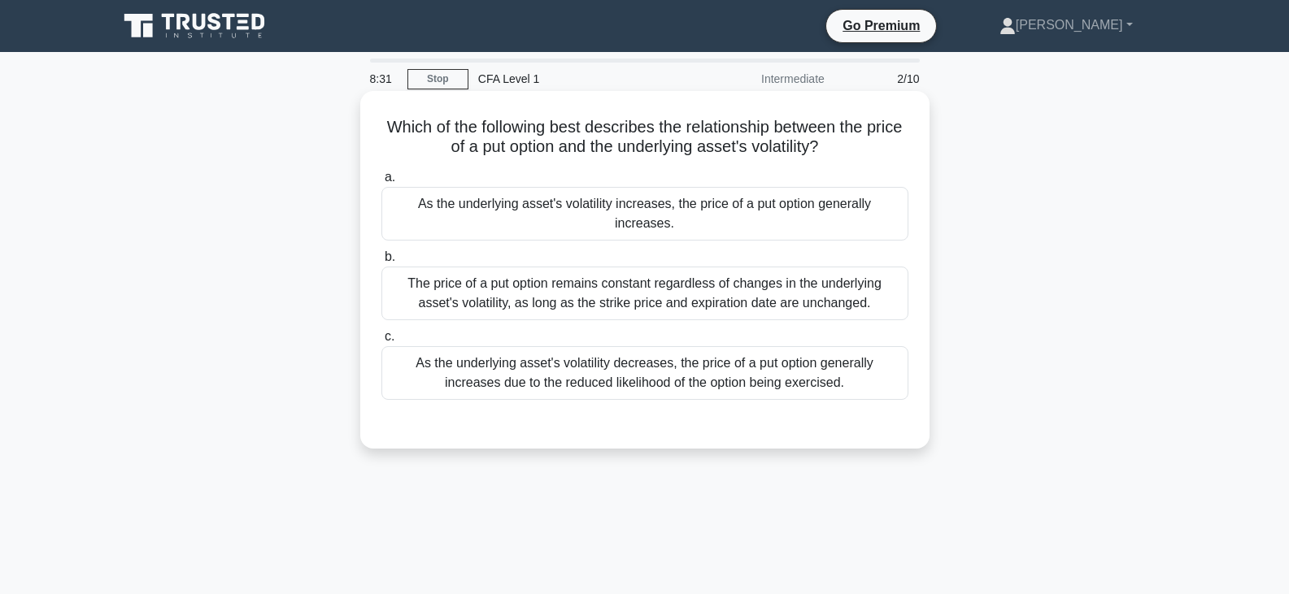
click at [857, 346] on div "As the underlying asset's volatility decreases, the price of a put option gener…" at bounding box center [644, 373] width 527 height 54
click at [381, 342] on input "c. As the underlying asset's volatility decreases, the price of a put option ge…" at bounding box center [381, 337] width 0 height 11
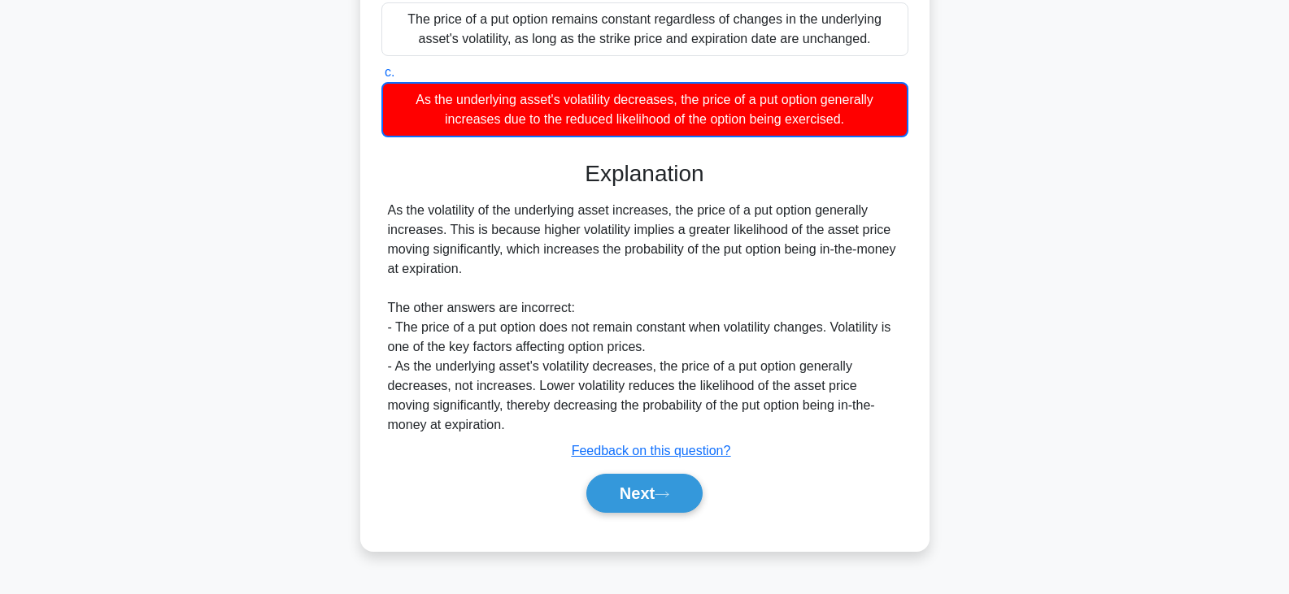
scroll to position [284, 0]
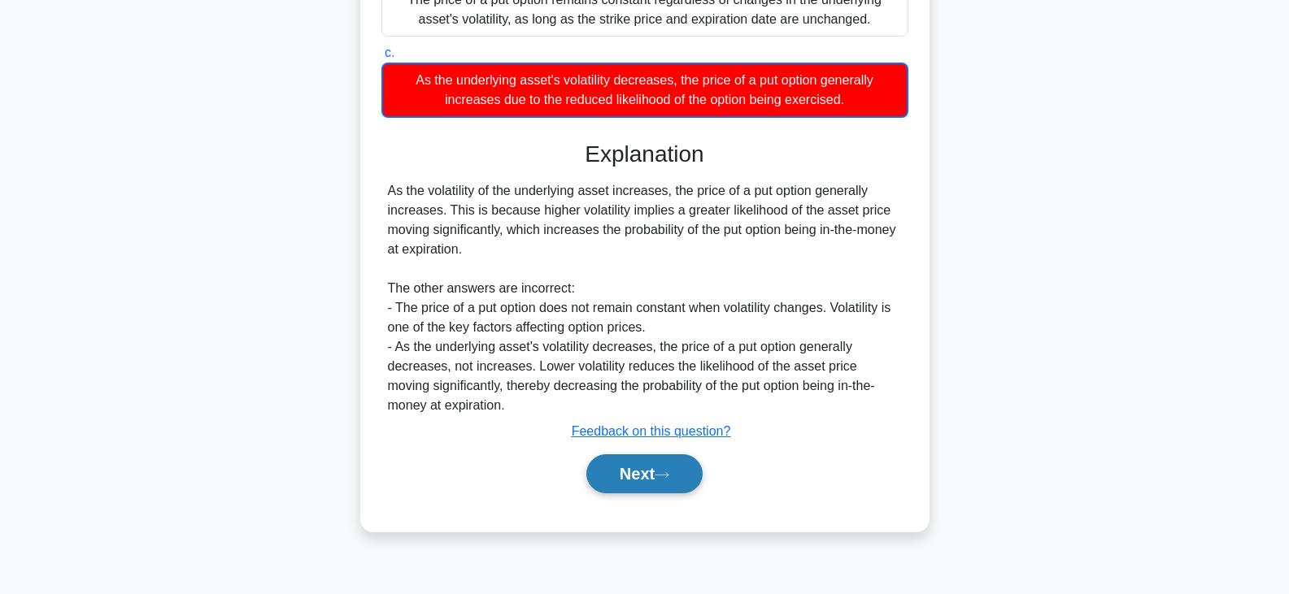
click at [657, 468] on button "Next" at bounding box center [644, 474] width 116 height 39
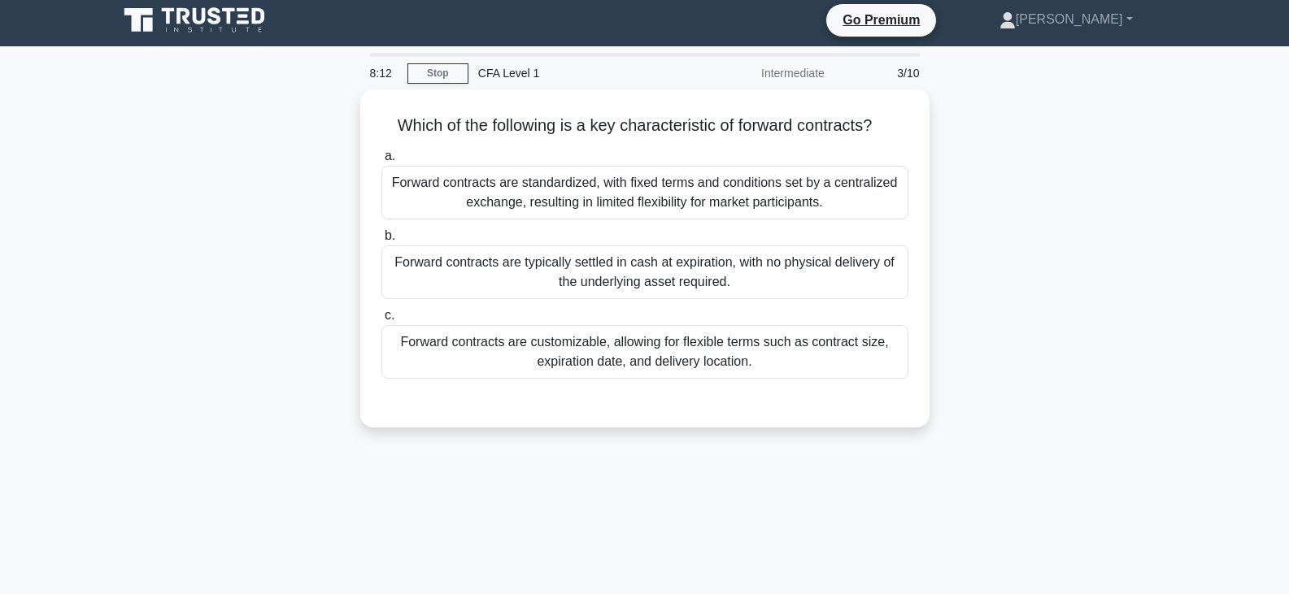
scroll to position [0, 0]
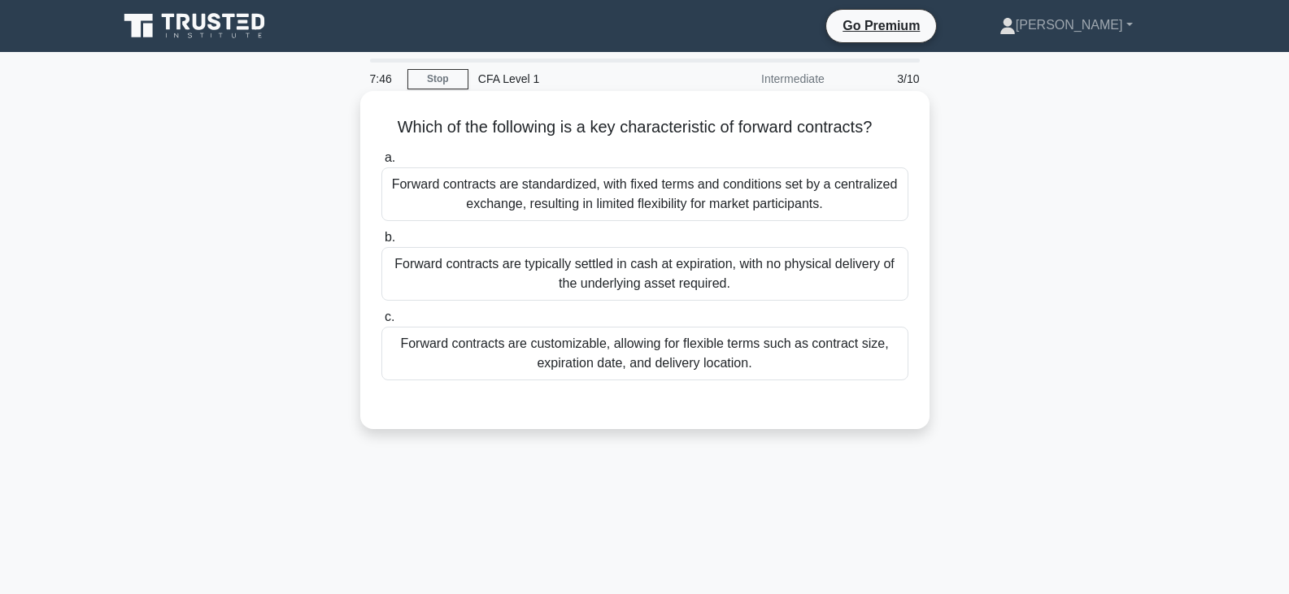
click at [769, 359] on div "Forward contracts are customizable, allowing for flexible terms such as contrac…" at bounding box center [644, 354] width 527 height 54
click at [381, 323] on input "c. Forward contracts are customizable, allowing for flexible terms such as cont…" at bounding box center [381, 317] width 0 height 11
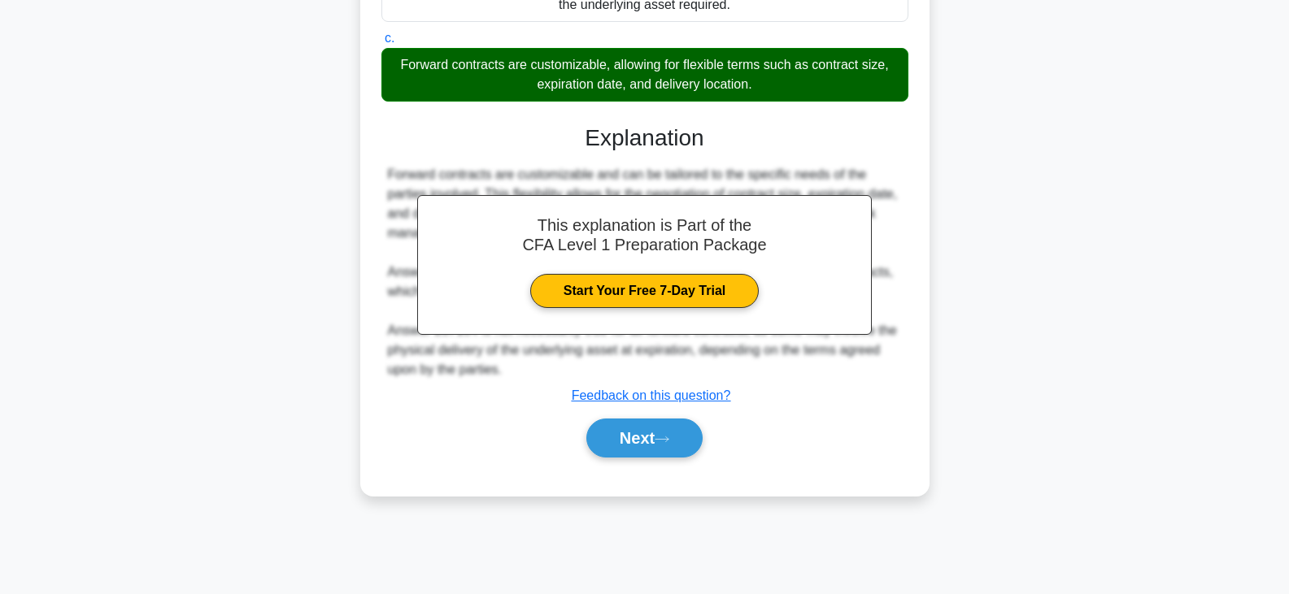
scroll to position [284, 0]
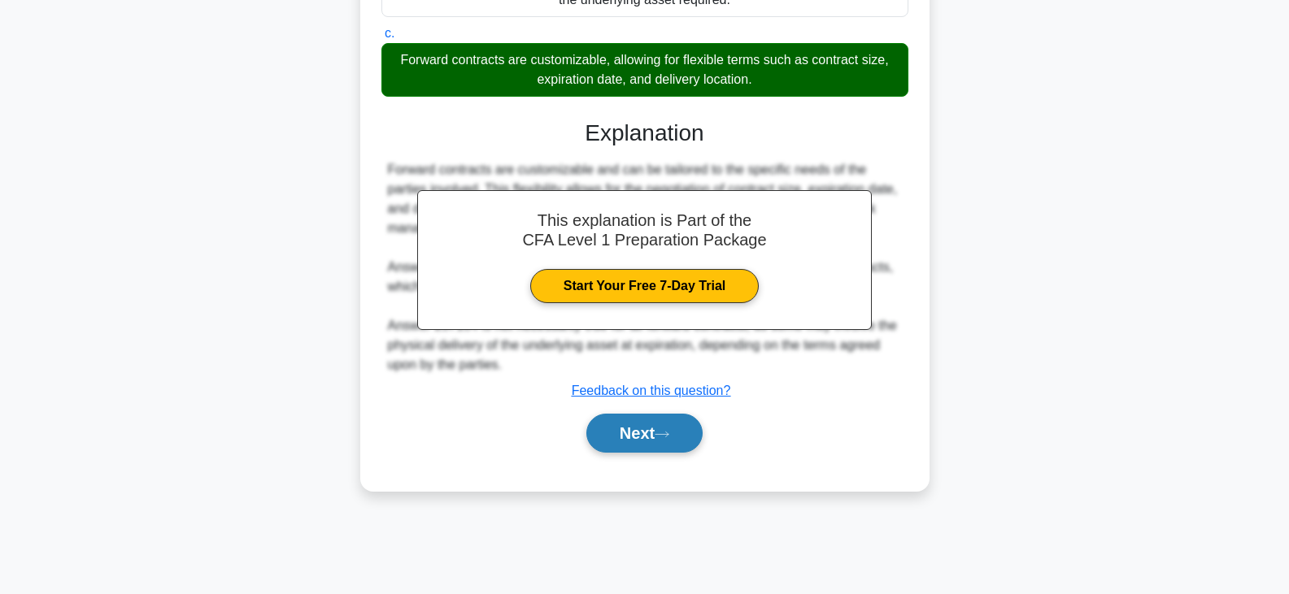
click at [679, 433] on button "Next" at bounding box center [644, 433] width 116 height 39
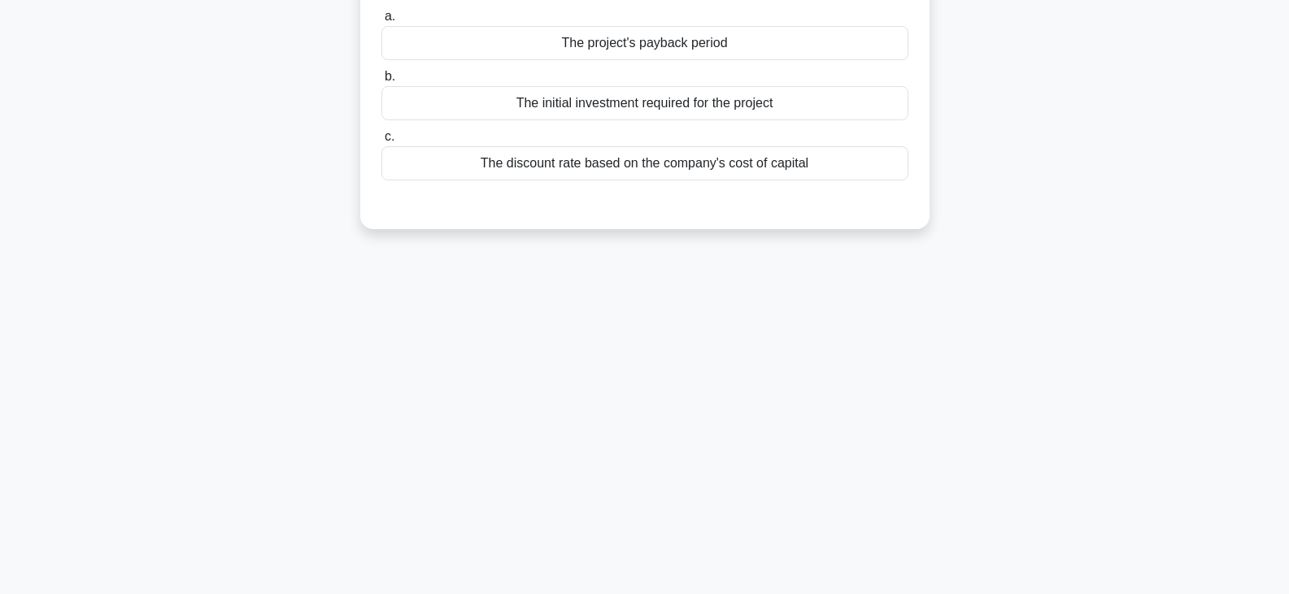
scroll to position [0, 0]
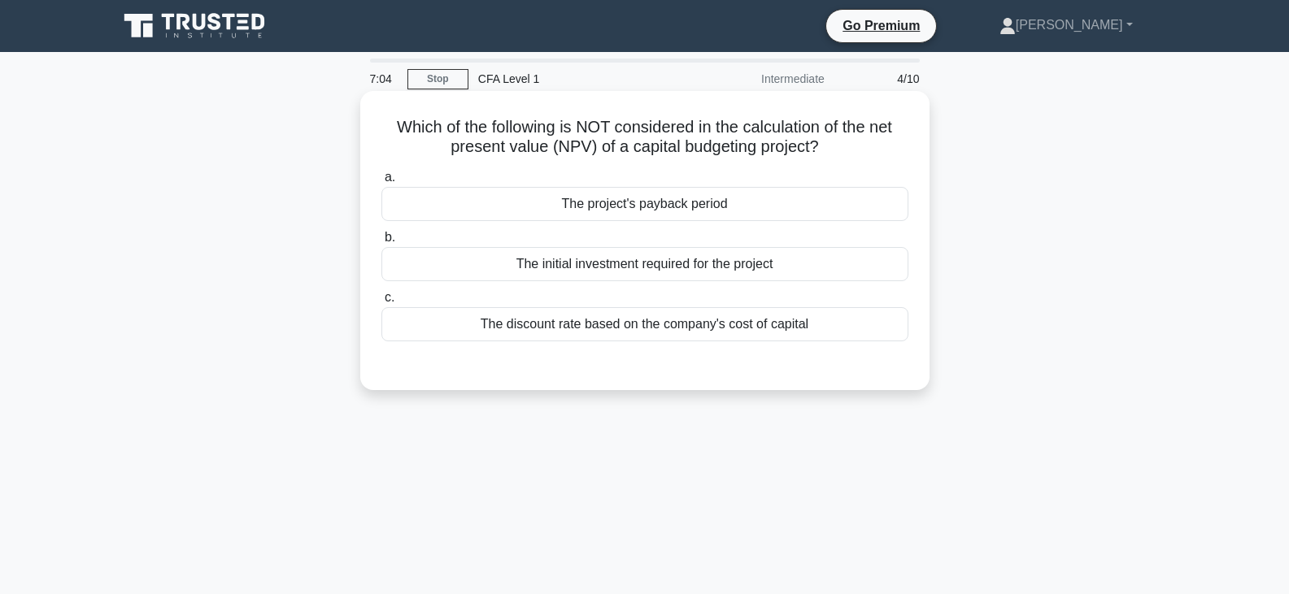
click at [847, 325] on div "The discount rate based on the company's cost of capital" at bounding box center [644, 324] width 527 height 34
click at [381, 303] on input "c. The discount rate based on the company's cost of capital" at bounding box center [381, 298] width 0 height 11
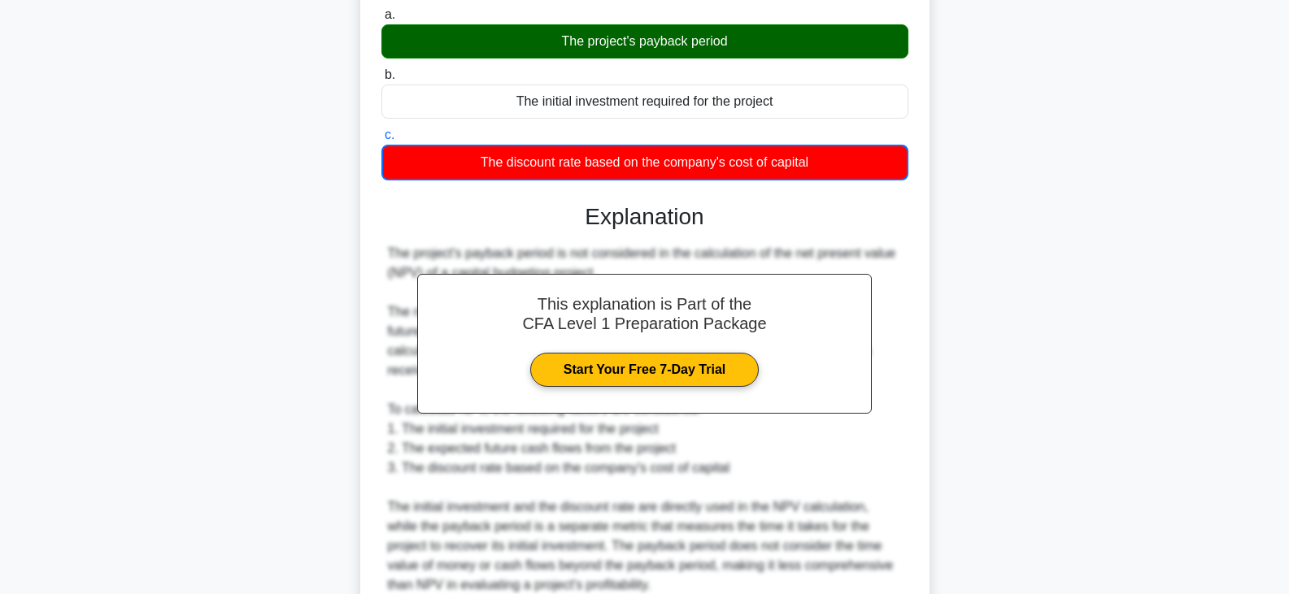
scroll to position [311, 0]
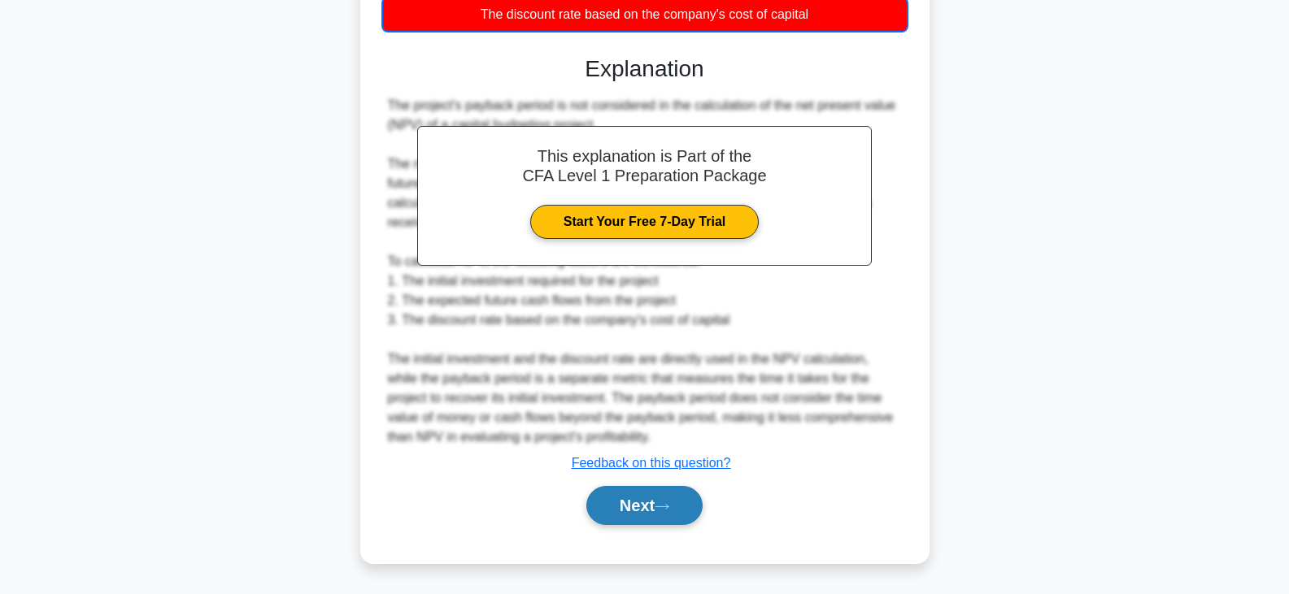
click at [684, 505] on button "Next" at bounding box center [644, 505] width 116 height 39
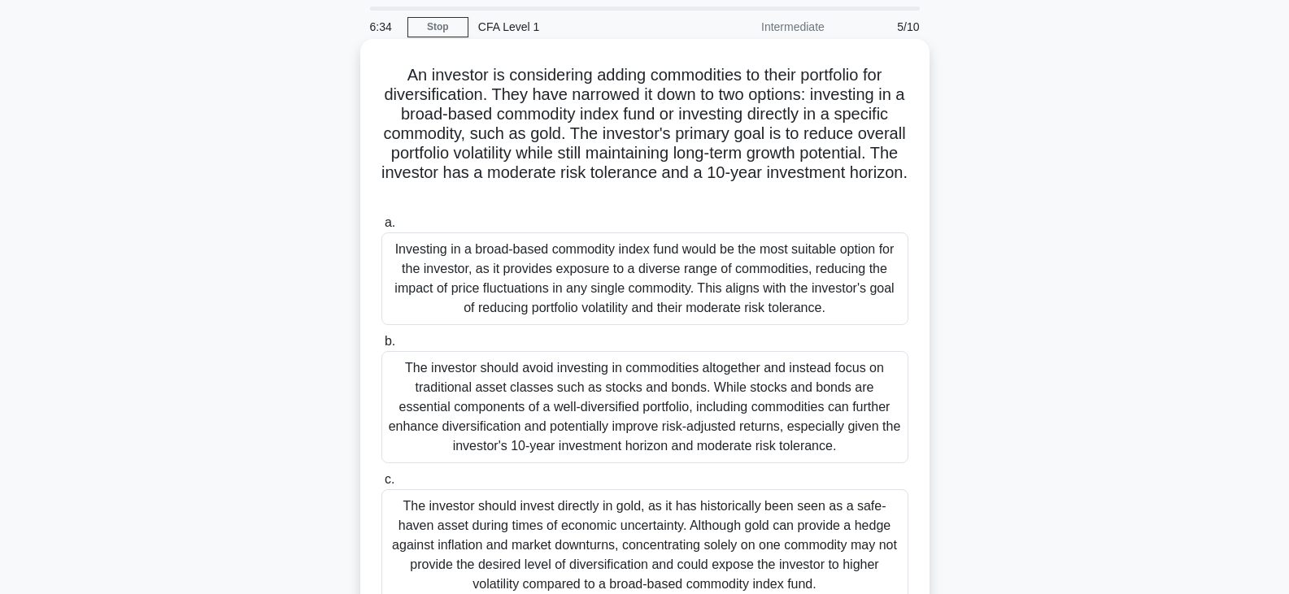
scroll to position [81, 0]
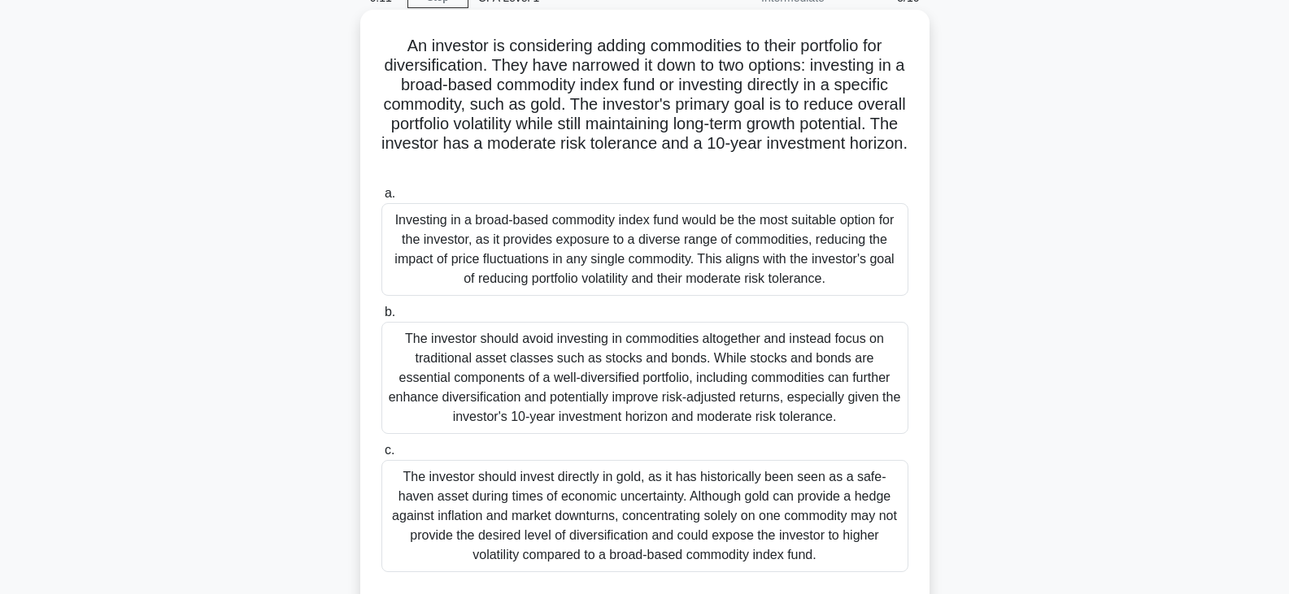
click at [698, 377] on div "The investor should avoid investing in commodities altogether and instead focus…" at bounding box center [644, 378] width 527 height 112
click at [381, 318] on input "b. The investor should avoid investing in commodities altogether and instead fo…" at bounding box center [381, 312] width 0 height 11
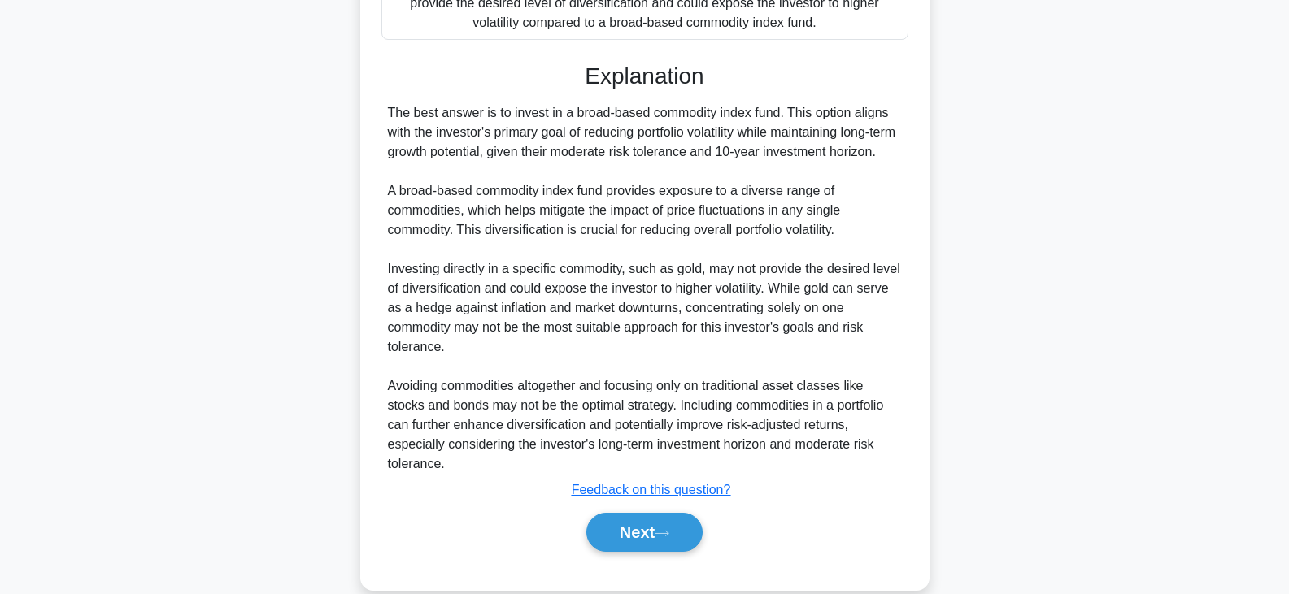
scroll to position [651, 0]
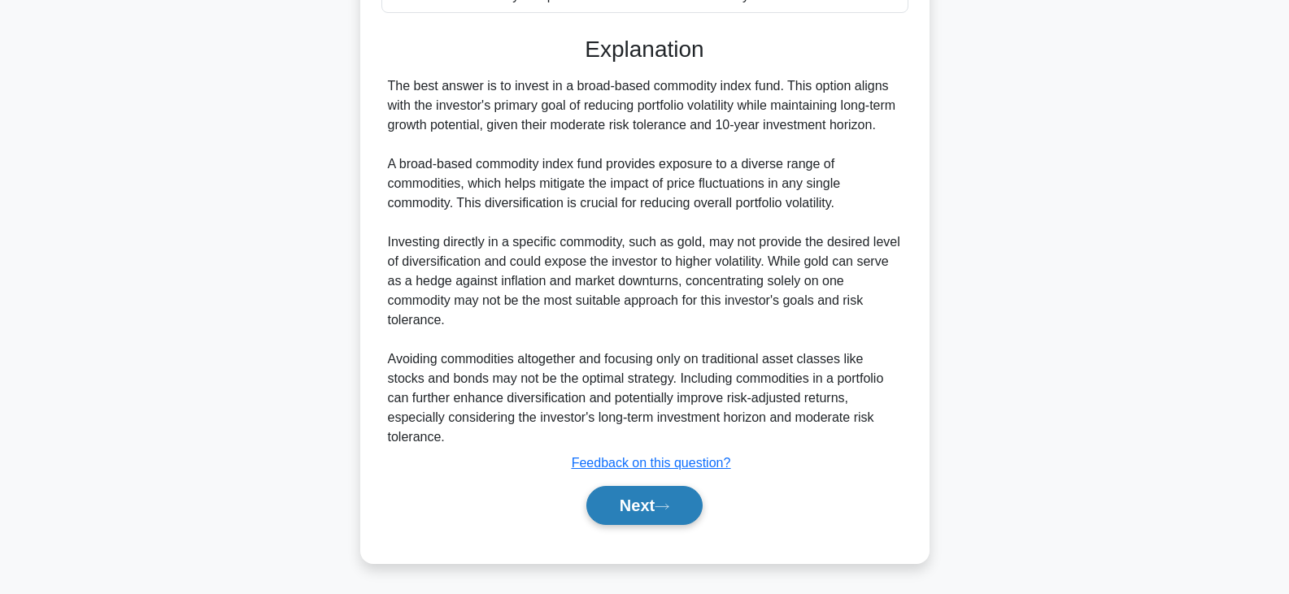
click at [638, 525] on button "Next" at bounding box center [644, 505] width 116 height 39
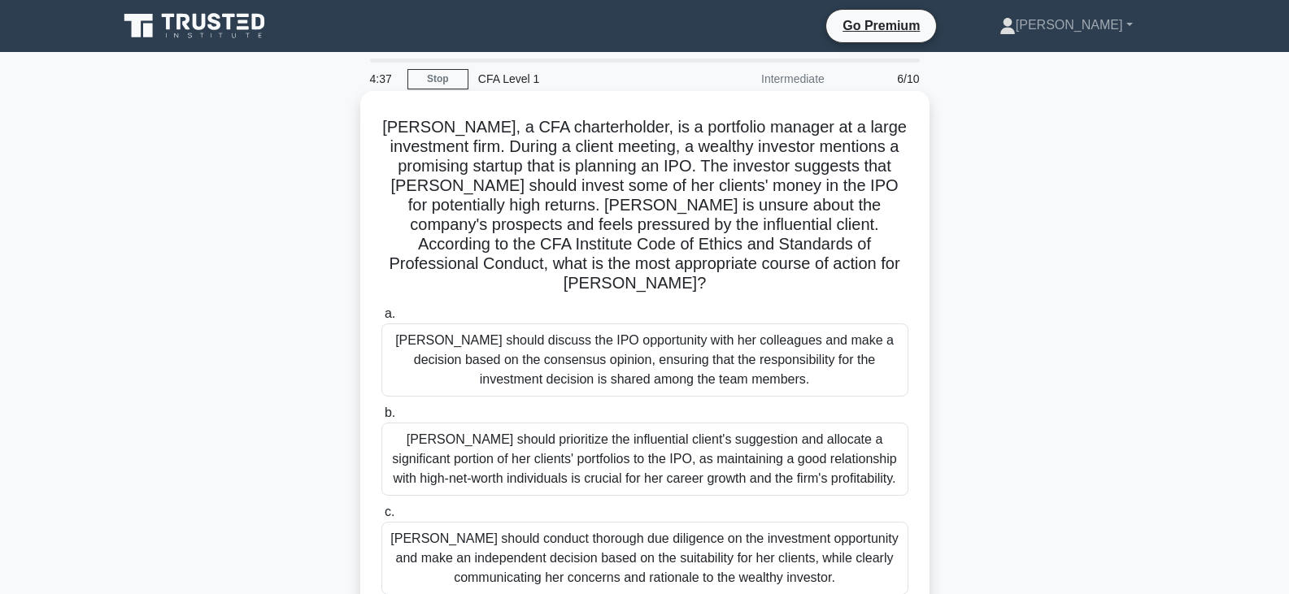
scroll to position [81, 0]
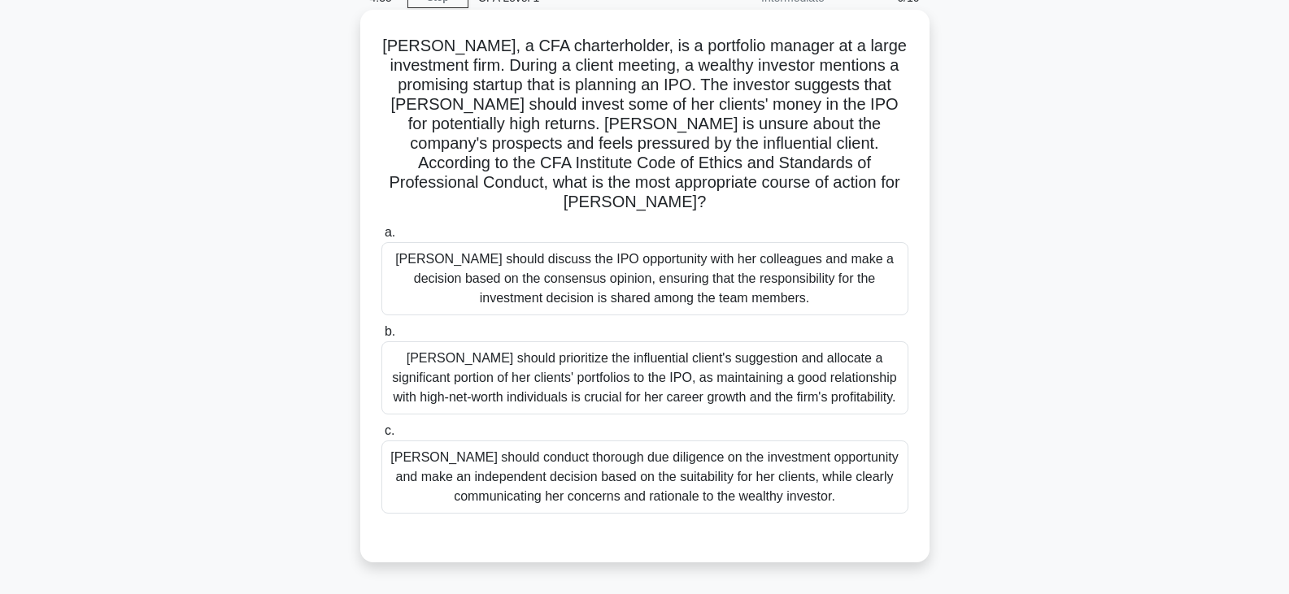
click at [747, 479] on div "Susan should conduct thorough due diligence on the investment opportunity and m…" at bounding box center [644, 477] width 527 height 73
click at [381, 437] on input "c. Susan should conduct thorough due diligence on the investment opportunity an…" at bounding box center [381, 431] width 0 height 11
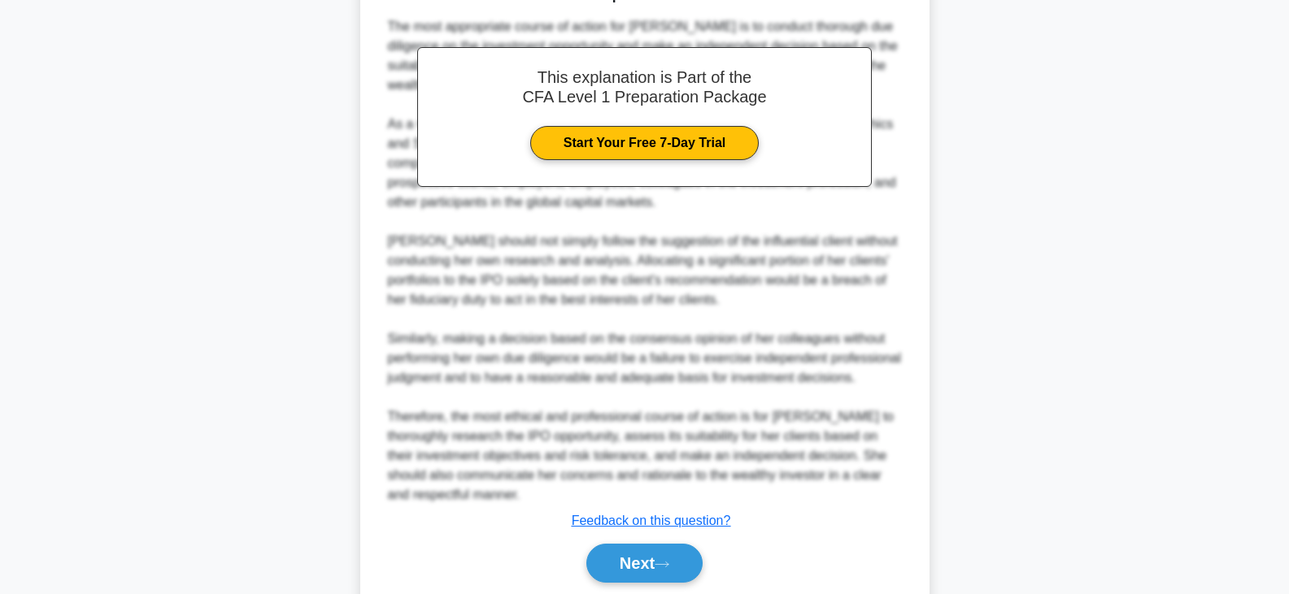
scroll to position [700, 0]
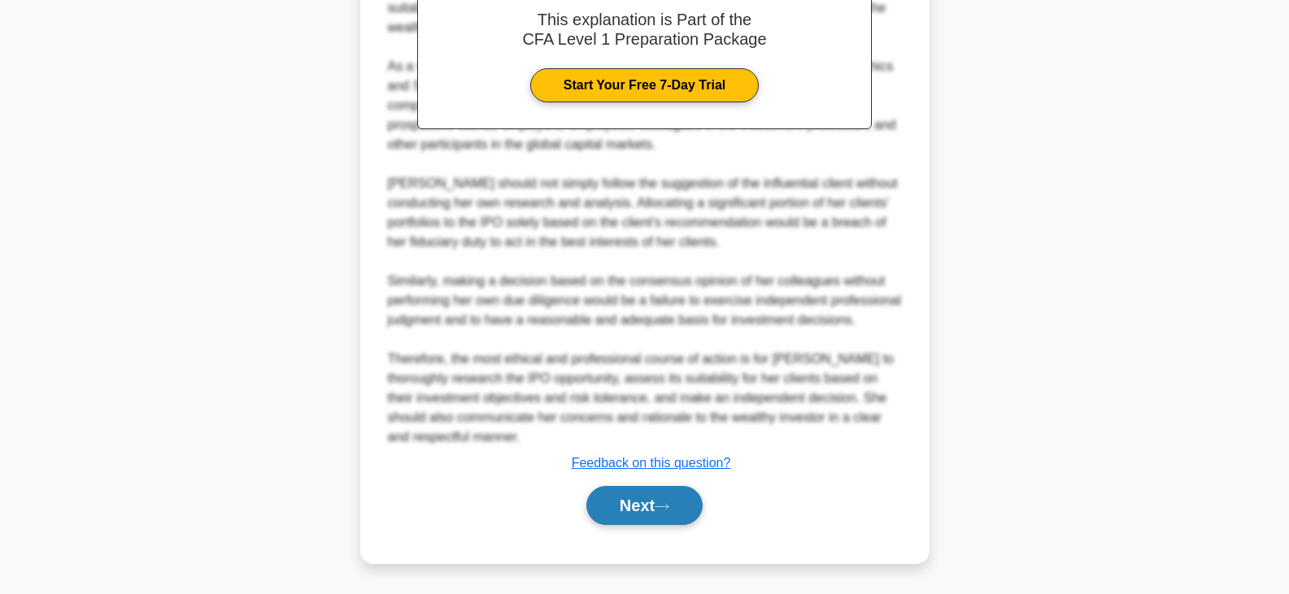
click at [647, 509] on button "Next" at bounding box center [644, 505] width 116 height 39
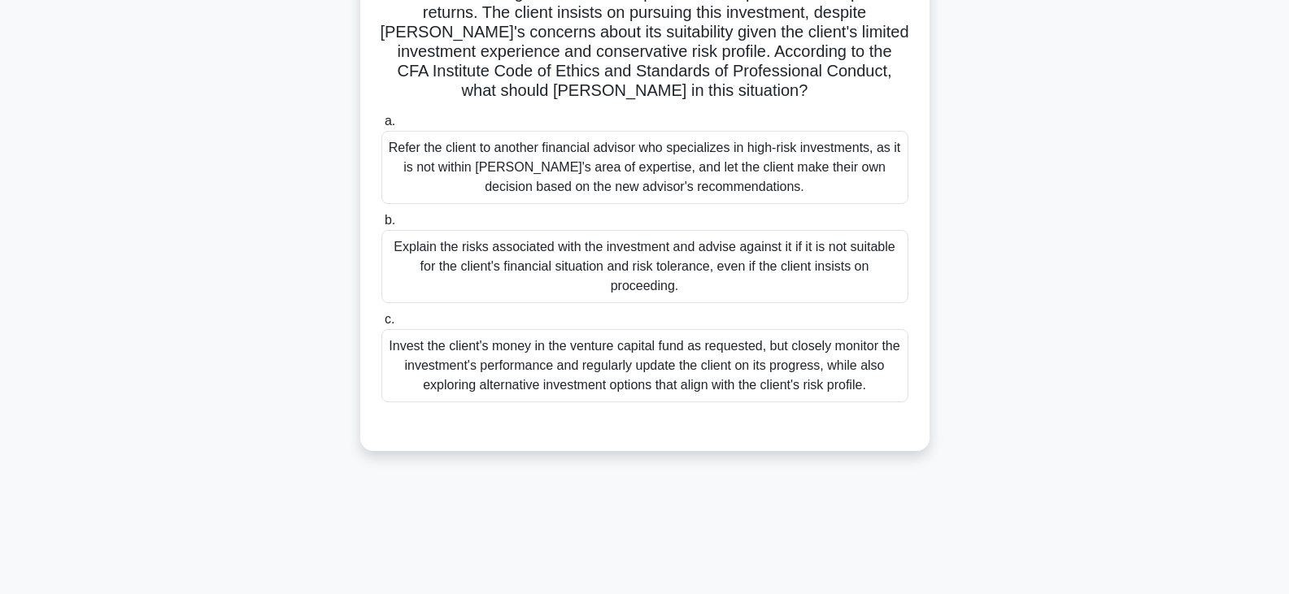
scroll to position [284, 0]
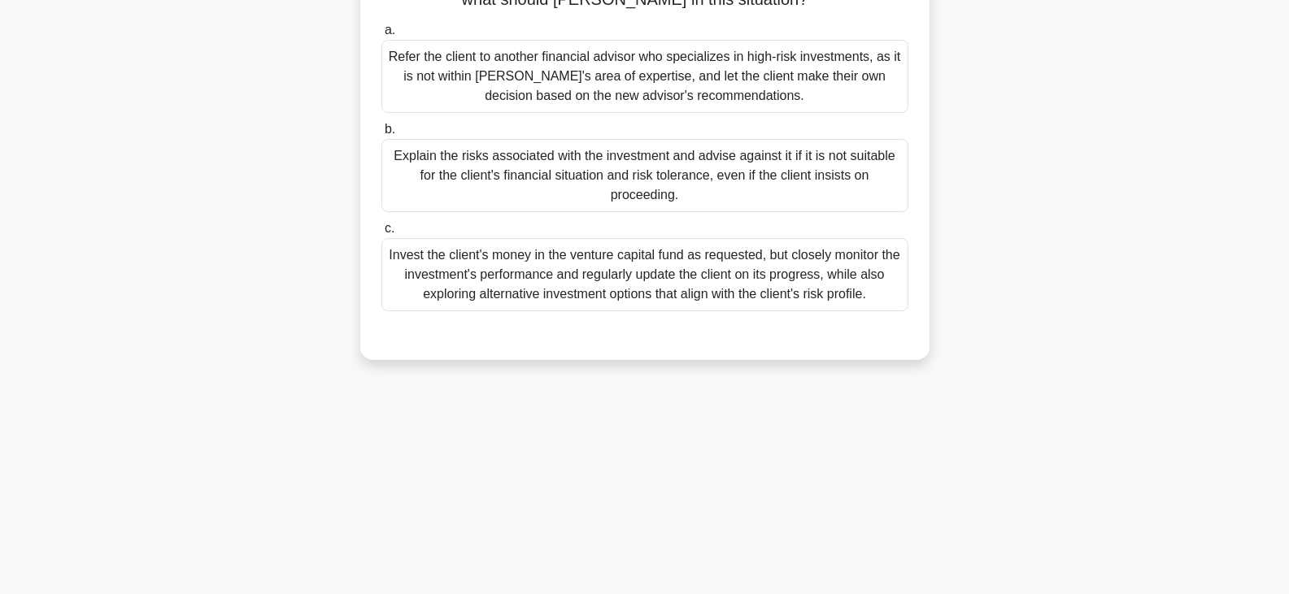
click at [673, 274] on div "Invest the client's money in the venture capital fund as requested, but closely…" at bounding box center [644, 274] width 527 height 73
click at [381, 234] on input "c. Invest the client's money in the venture capital fund as requested, but clos…" at bounding box center [381, 229] width 0 height 11
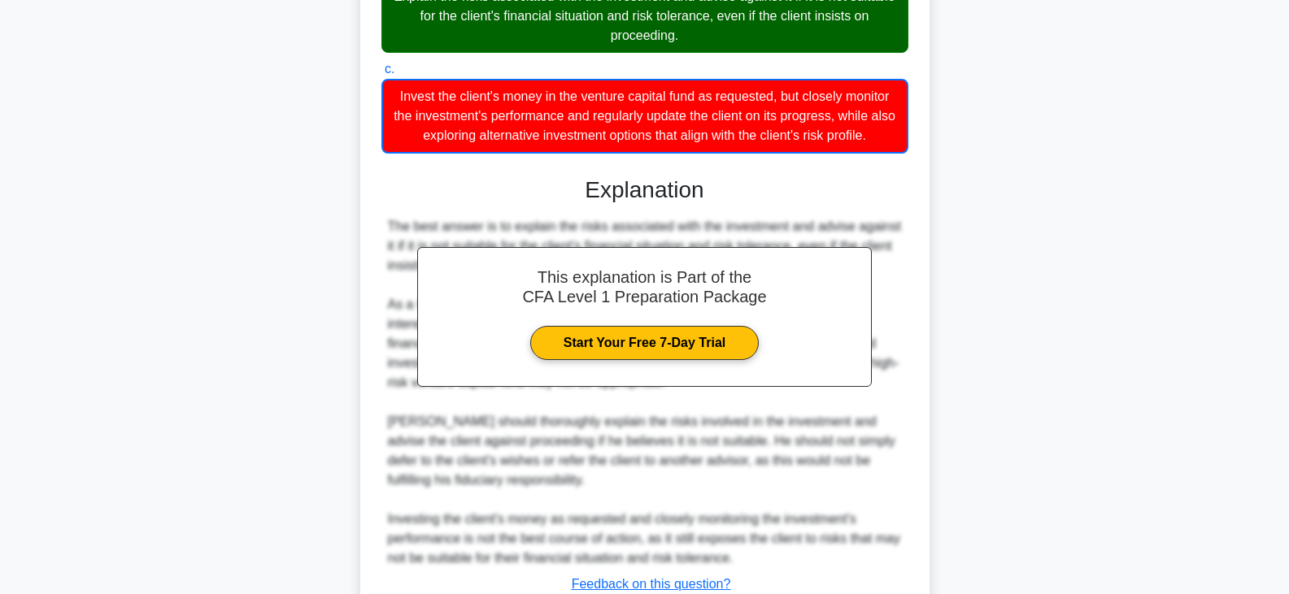
scroll to position [565, 0]
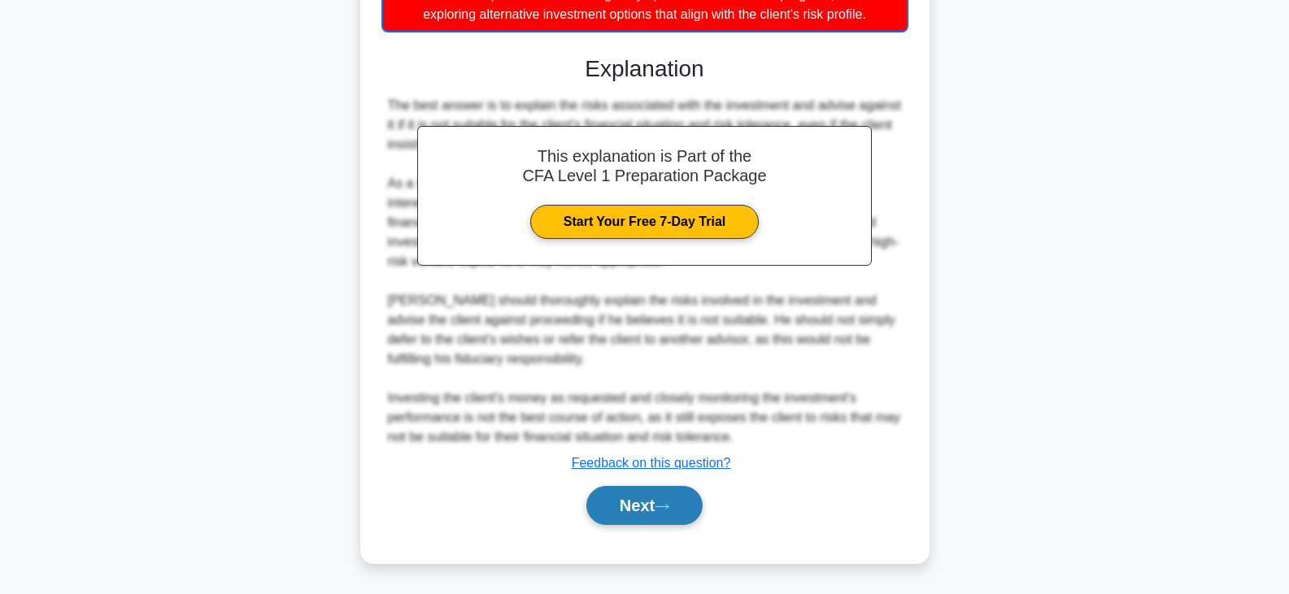
click at [661, 503] on icon at bounding box center [662, 507] width 15 height 9
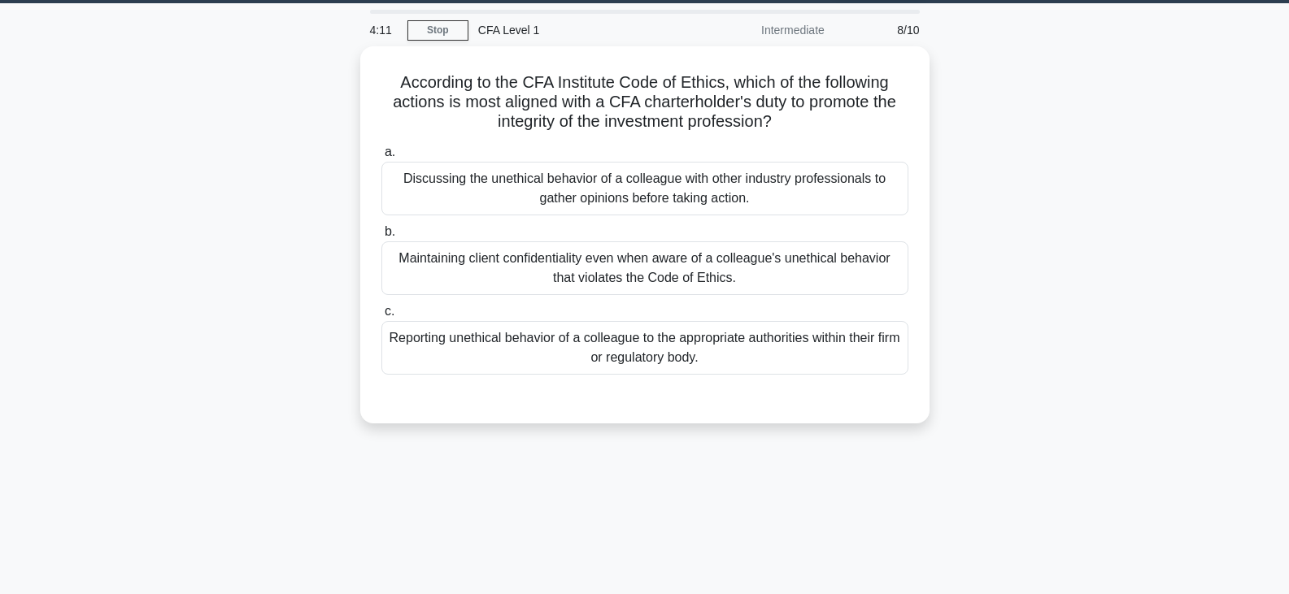
scroll to position [0, 0]
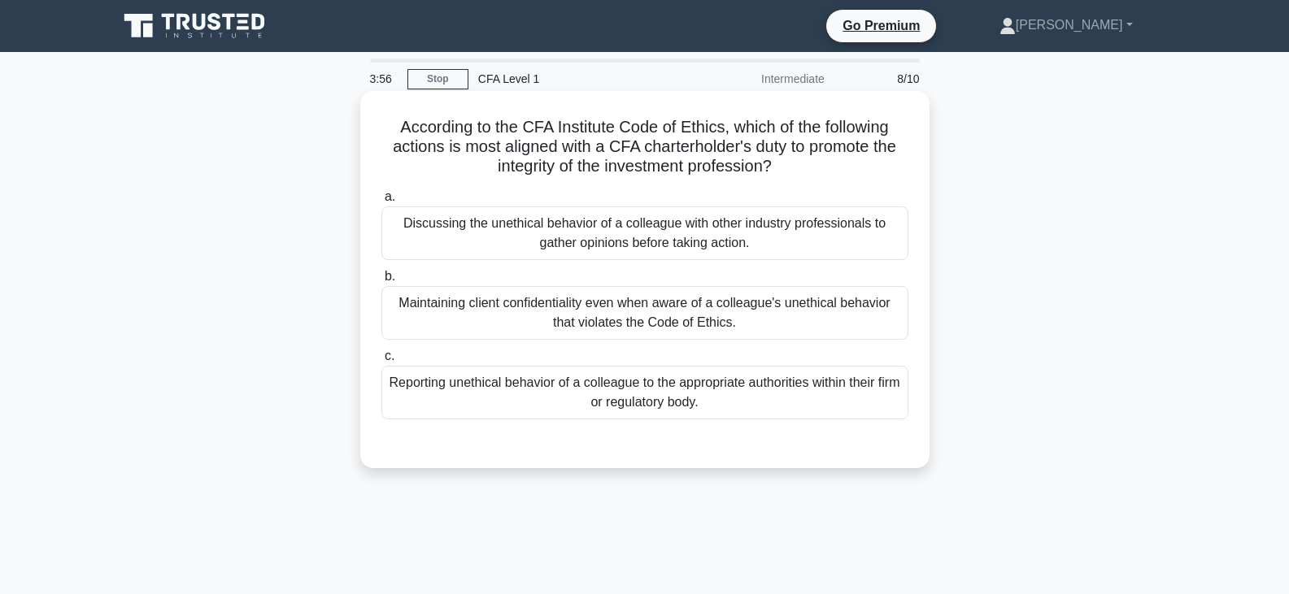
click at [794, 310] on div "Maintaining client confidentiality even when aware of a colleague's unethical b…" at bounding box center [644, 313] width 527 height 54
click at [381, 282] on input "b. Maintaining client confidentiality even when aware of a colleague's unethica…" at bounding box center [381, 277] width 0 height 11
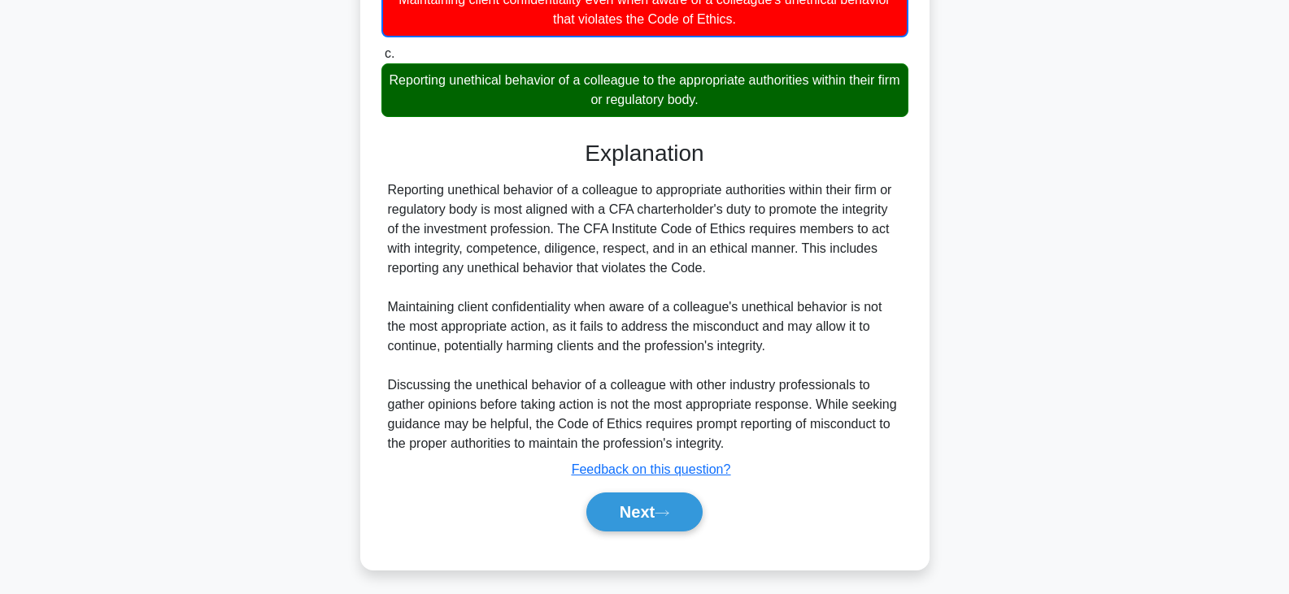
scroll to position [311, 0]
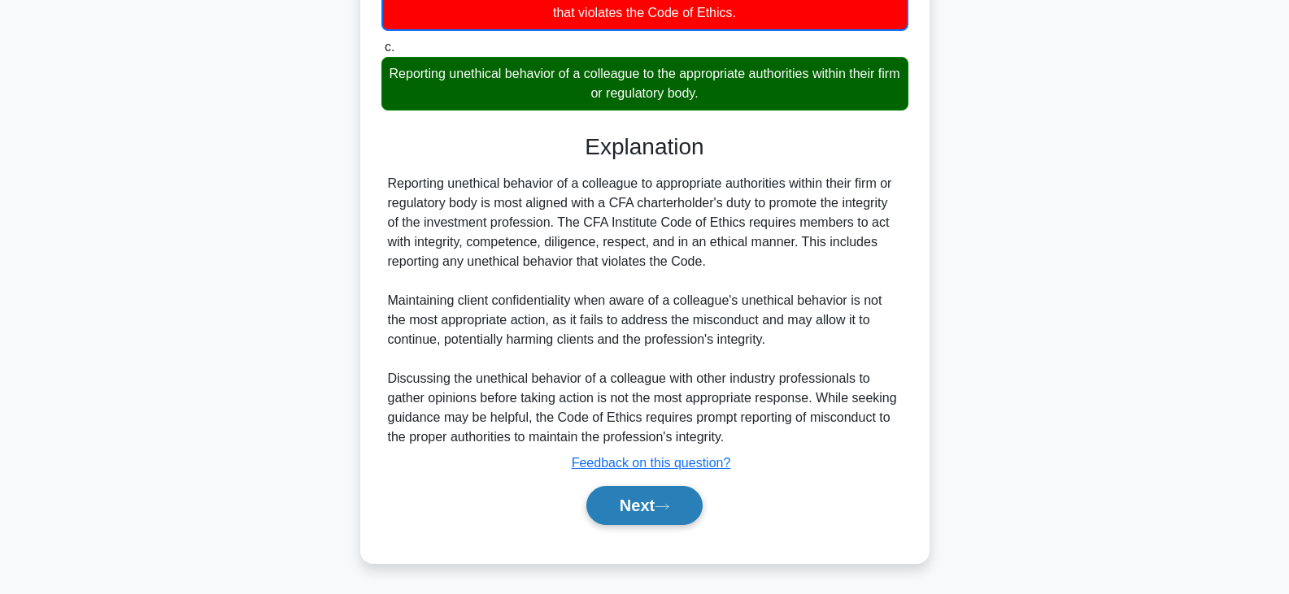
click at [658, 517] on button "Next" at bounding box center [644, 505] width 116 height 39
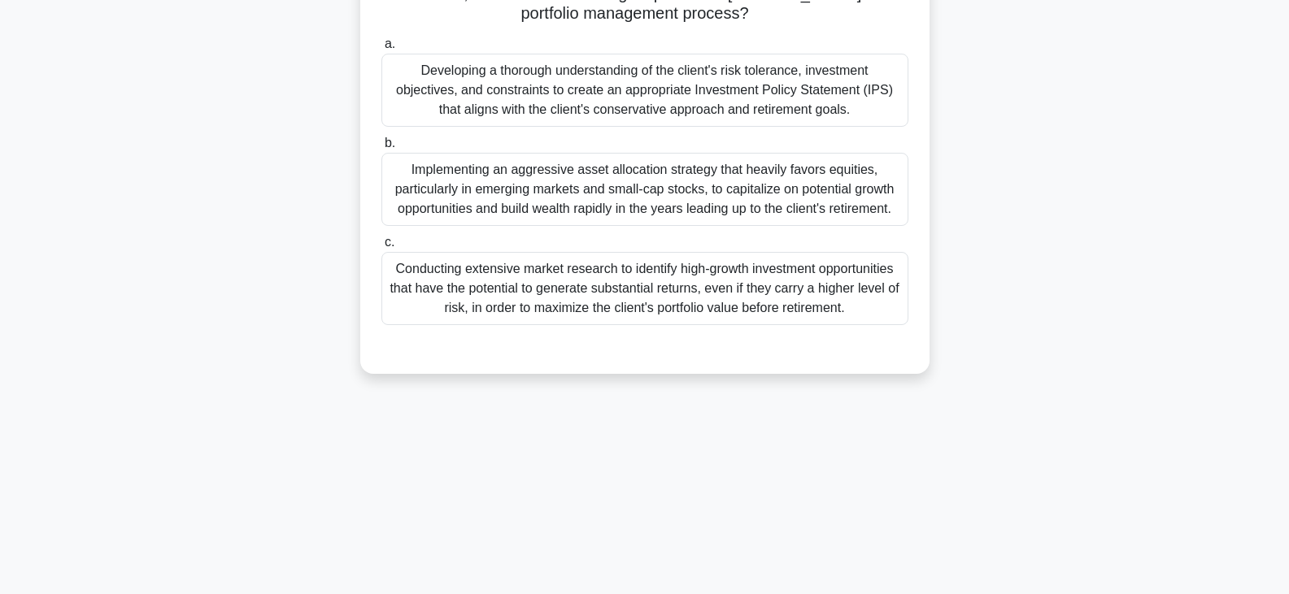
scroll to position [244, 0]
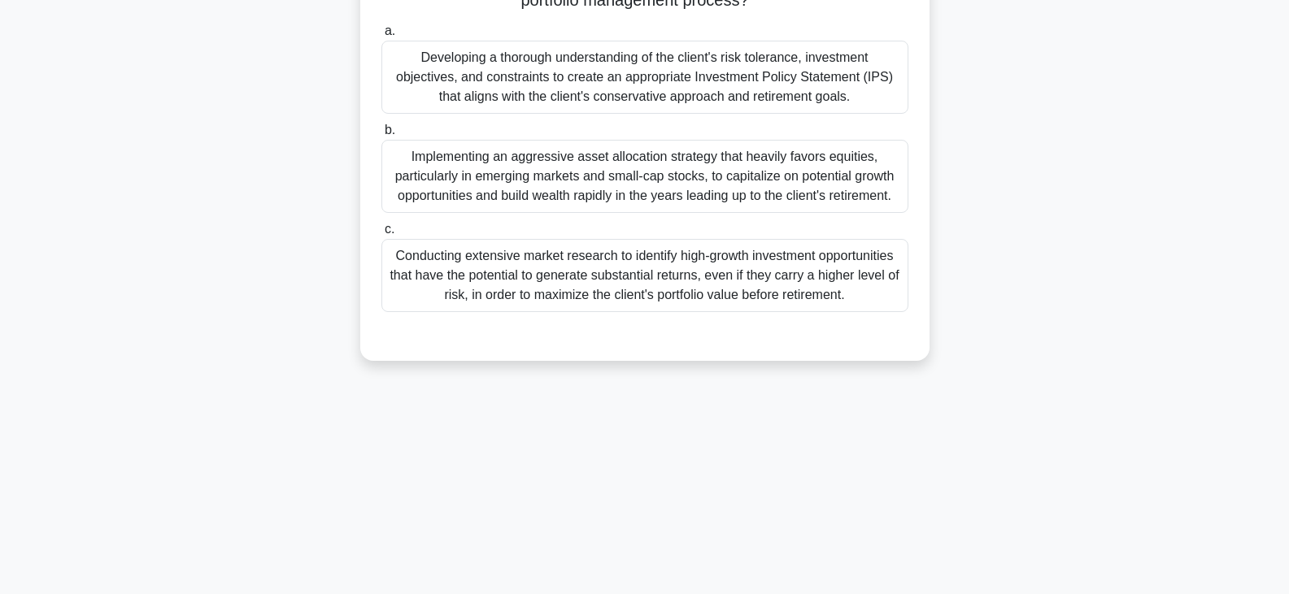
click at [765, 282] on div "Conducting extensive market research to identify high-growth investment opportu…" at bounding box center [644, 275] width 527 height 73
click at [381, 235] on input "c. Conducting extensive market research to identify high-growth investment oppo…" at bounding box center [381, 229] width 0 height 11
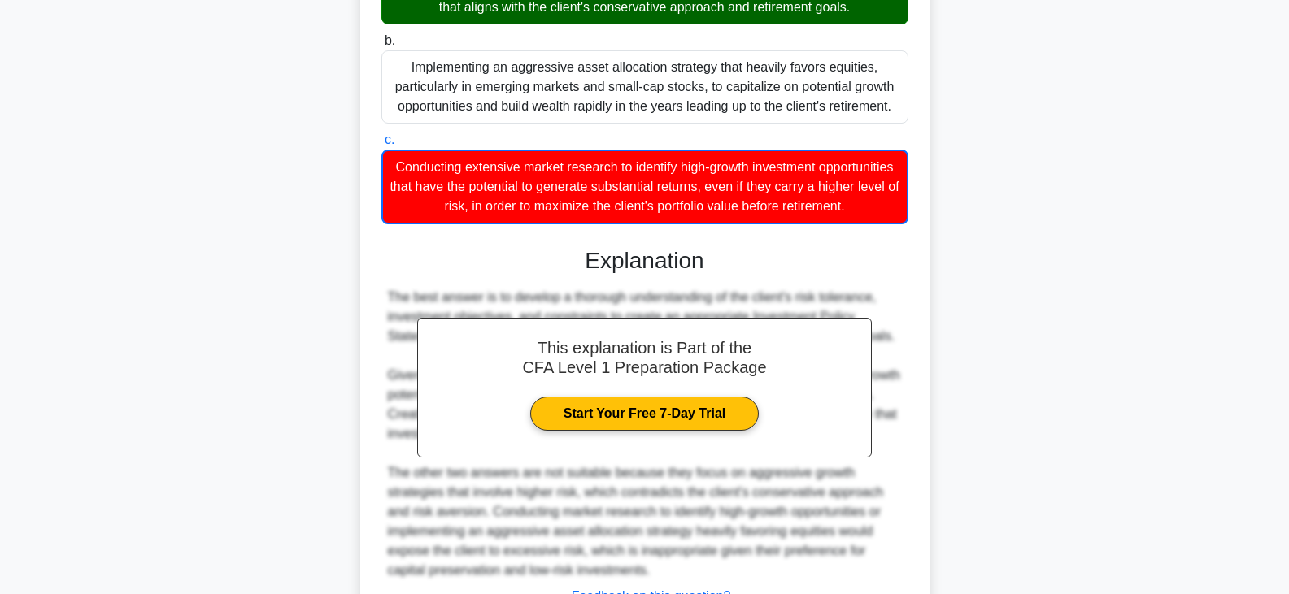
scroll to position [487, 0]
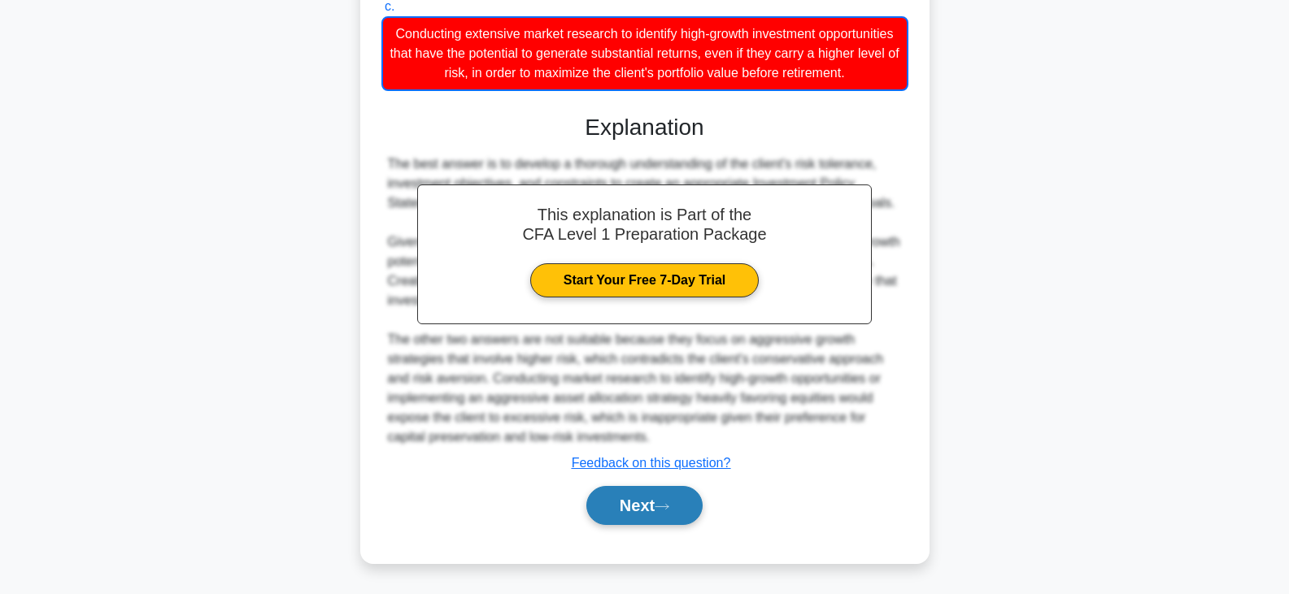
click at [664, 504] on icon at bounding box center [662, 507] width 15 height 9
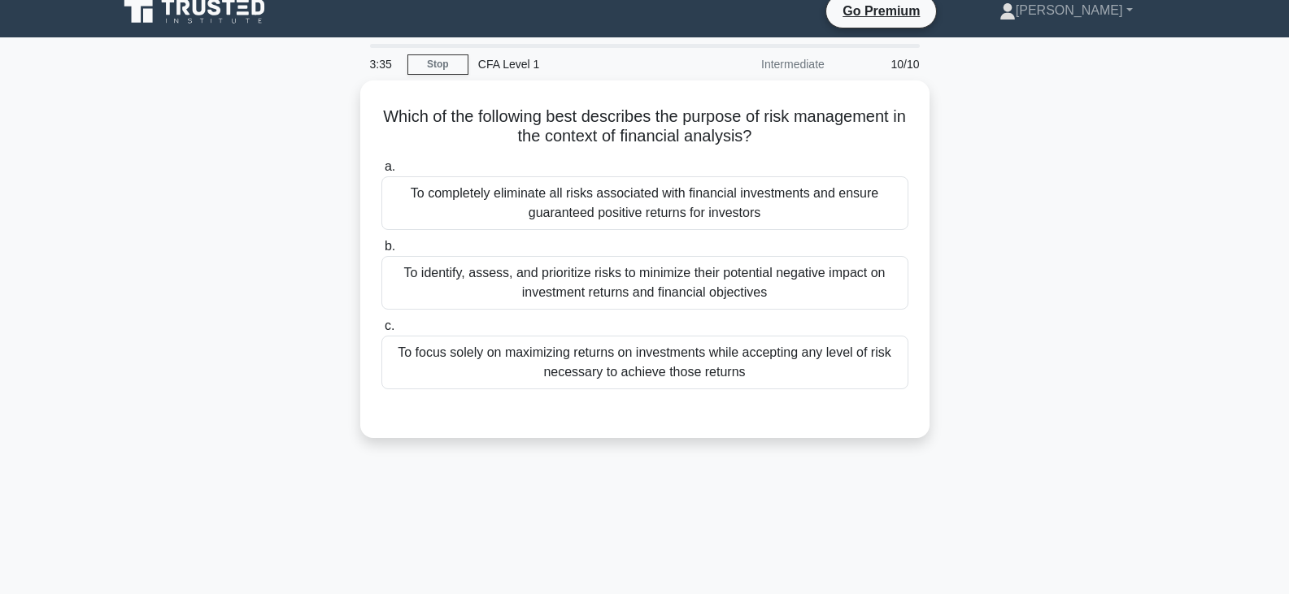
scroll to position [0, 0]
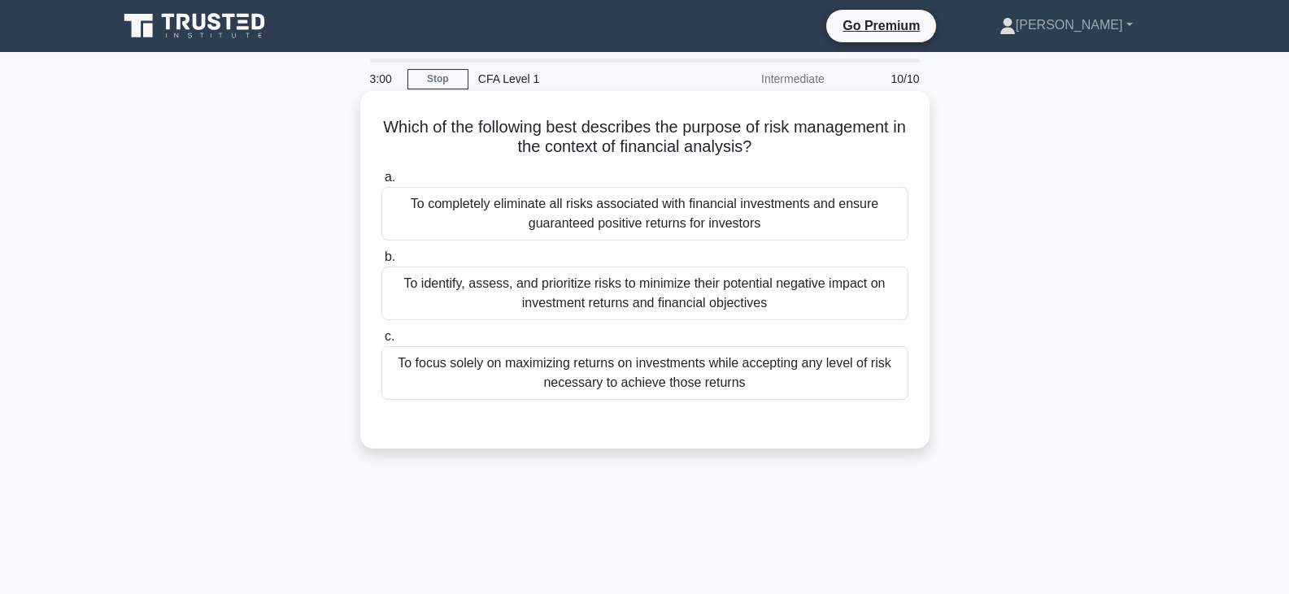
click at [839, 285] on div "To identify, assess, and prioritize risks to minimize their potential negative …" at bounding box center [644, 294] width 527 height 54
click at [381, 263] on input "b. To identify, assess, and prioritize risks to minimize their potential negati…" at bounding box center [381, 257] width 0 height 11
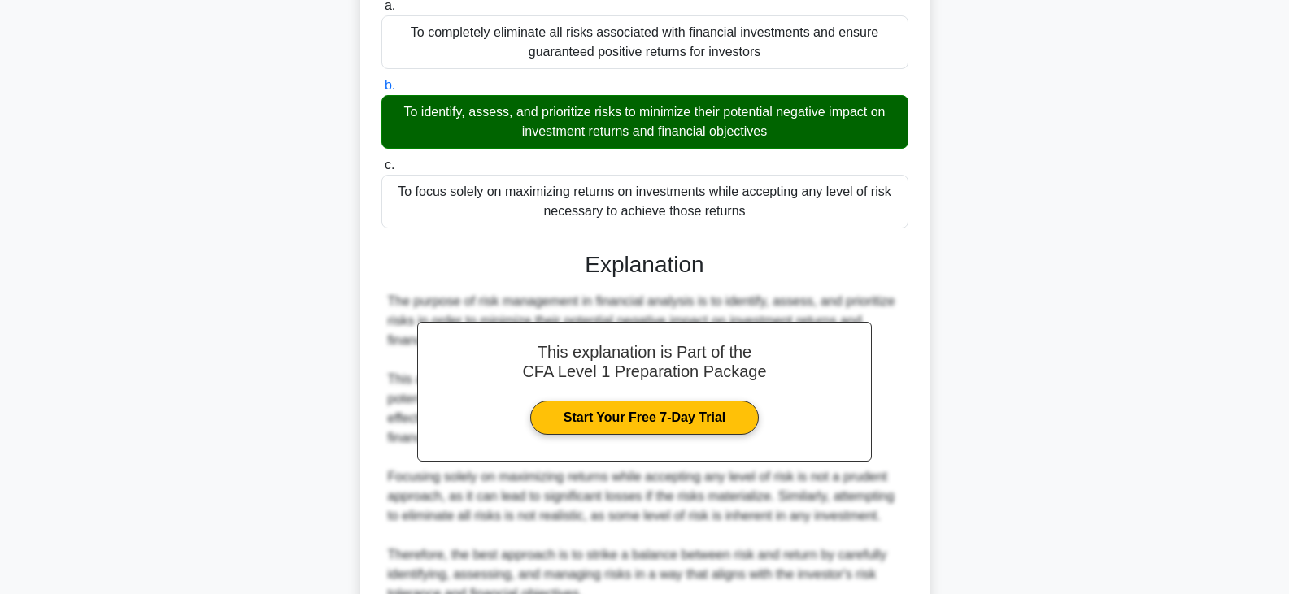
scroll to position [329, 0]
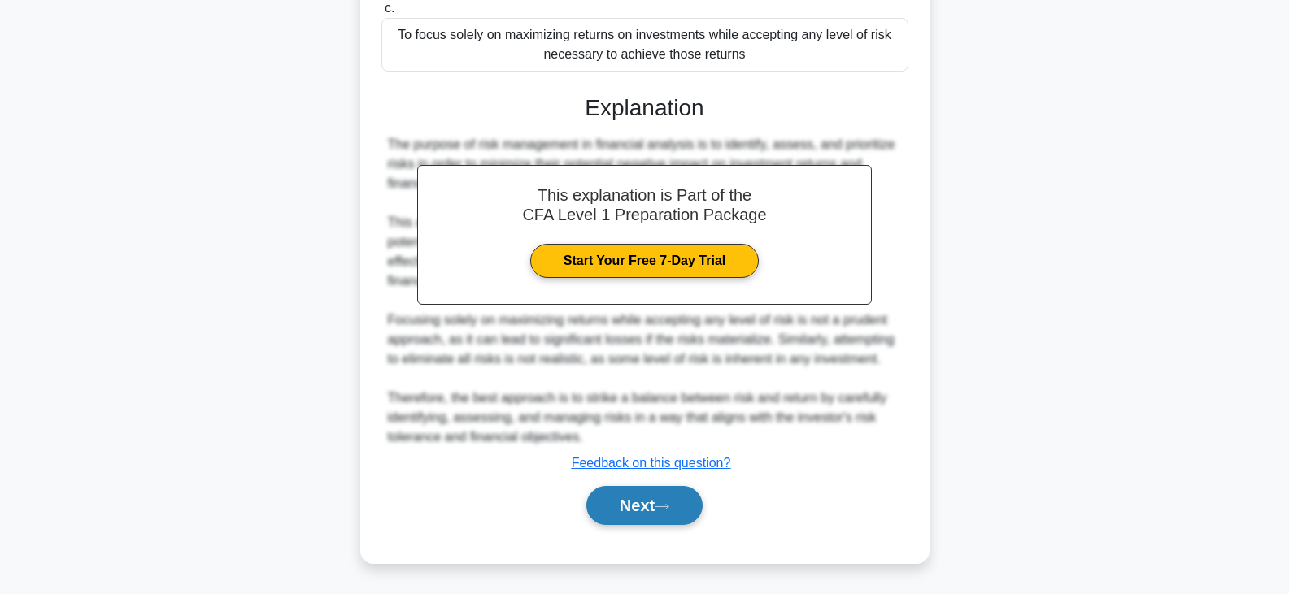
click at [665, 514] on button "Next" at bounding box center [644, 505] width 116 height 39
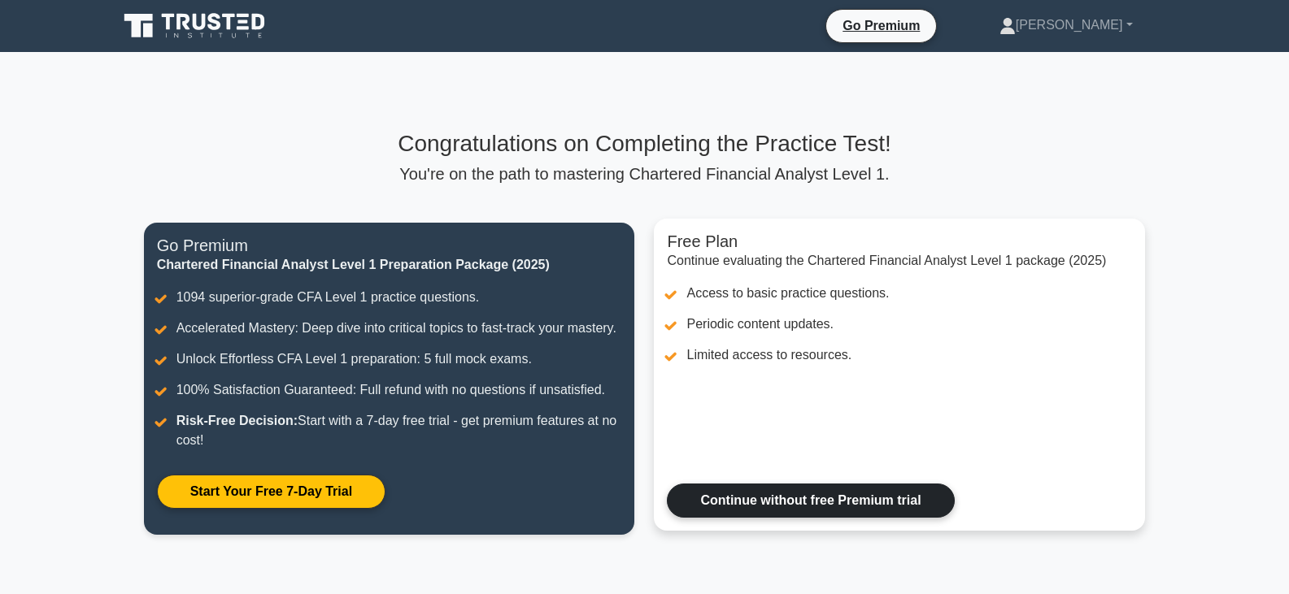
click at [861, 507] on link "Continue without free Premium trial" at bounding box center [810, 501] width 287 height 34
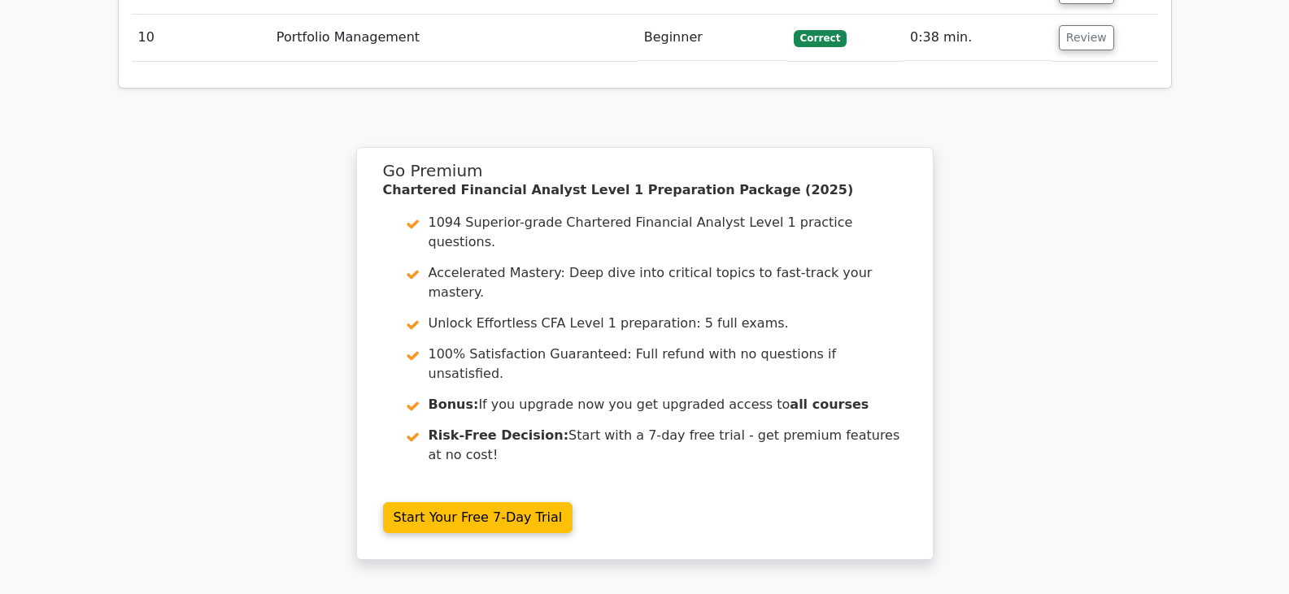
scroll to position [2440, 0]
